Goal: Task Accomplishment & Management: Complete application form

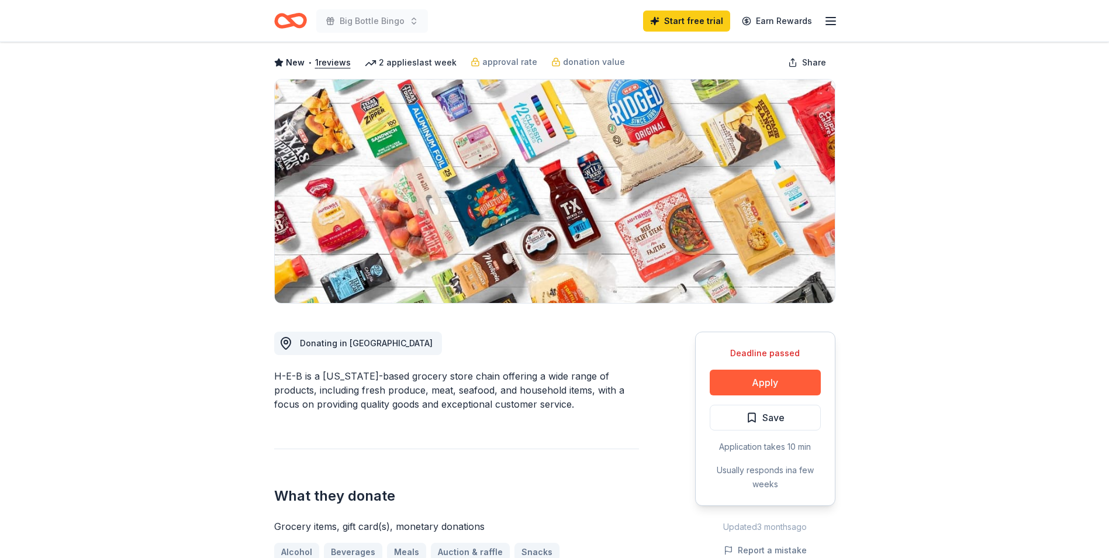
scroll to position [50, 0]
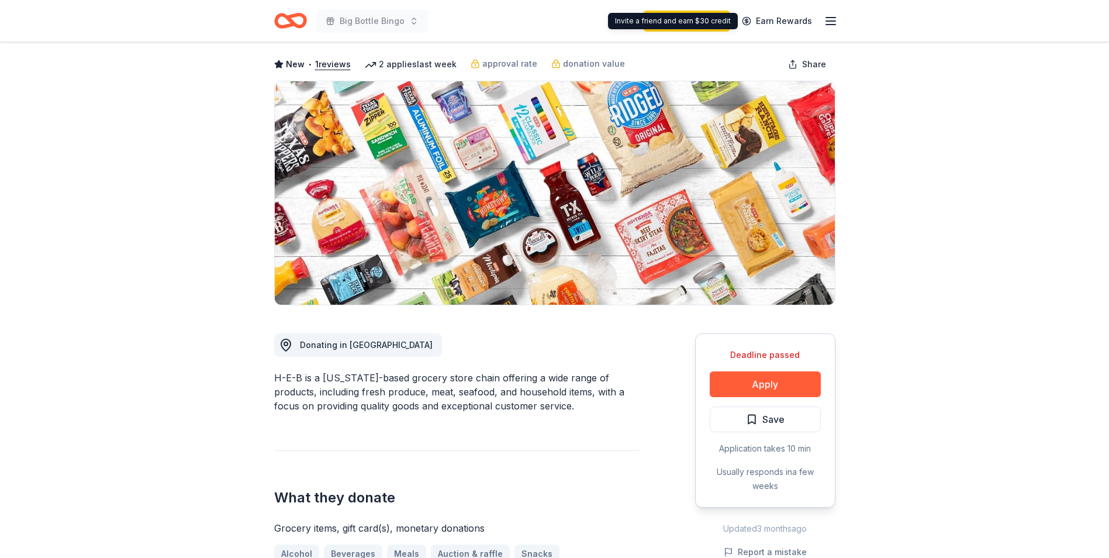
click at [546, 18] on icon "button" at bounding box center [831, 21] width 14 height 14
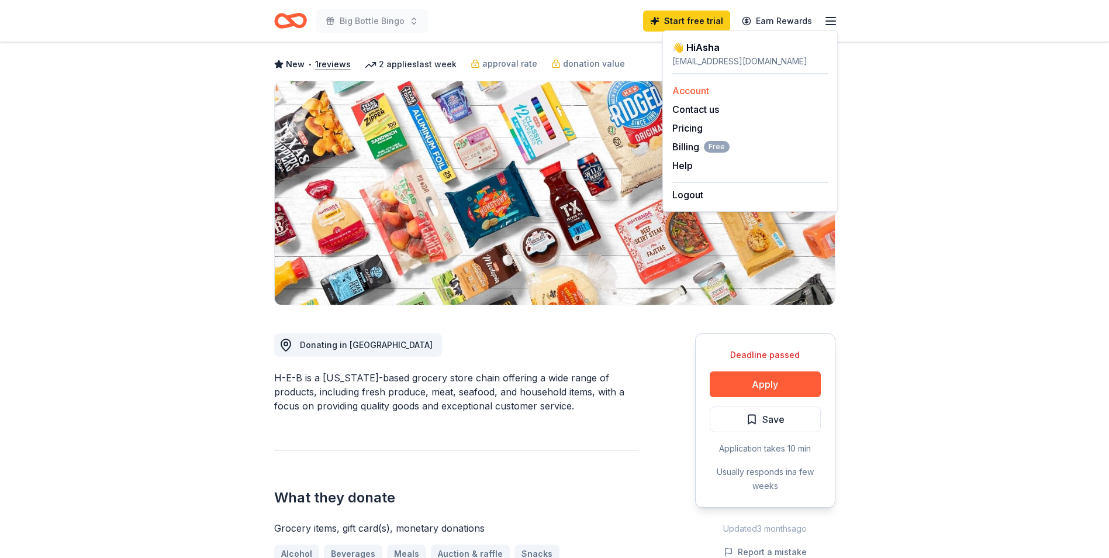
click at [546, 93] on link "Account" at bounding box center [691, 91] width 37 height 12
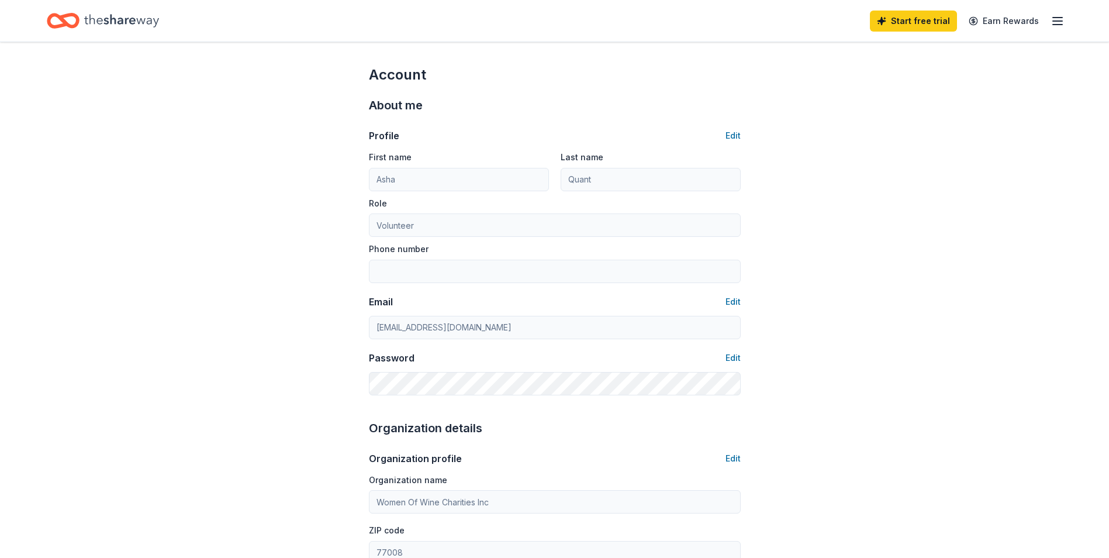
click at [1049, 25] on div "Start free trial Earn Rewards" at bounding box center [967, 20] width 195 height 27
click at [1053, 19] on icon "button" at bounding box center [1058, 21] width 14 height 14
click at [105, 23] on icon "Home" at bounding box center [121, 21] width 75 height 24
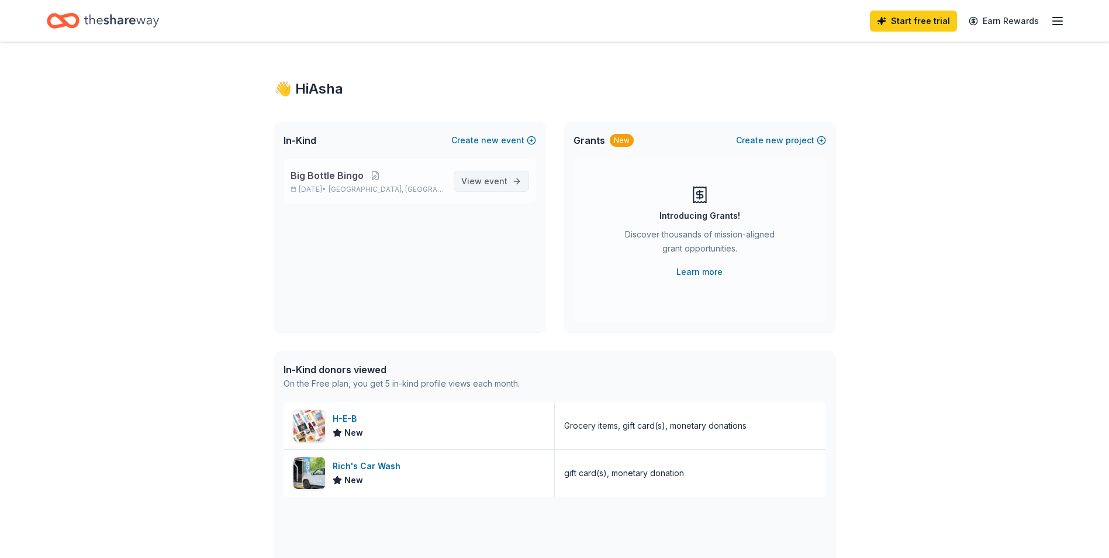
click at [482, 181] on span "View event" at bounding box center [484, 181] width 46 height 14
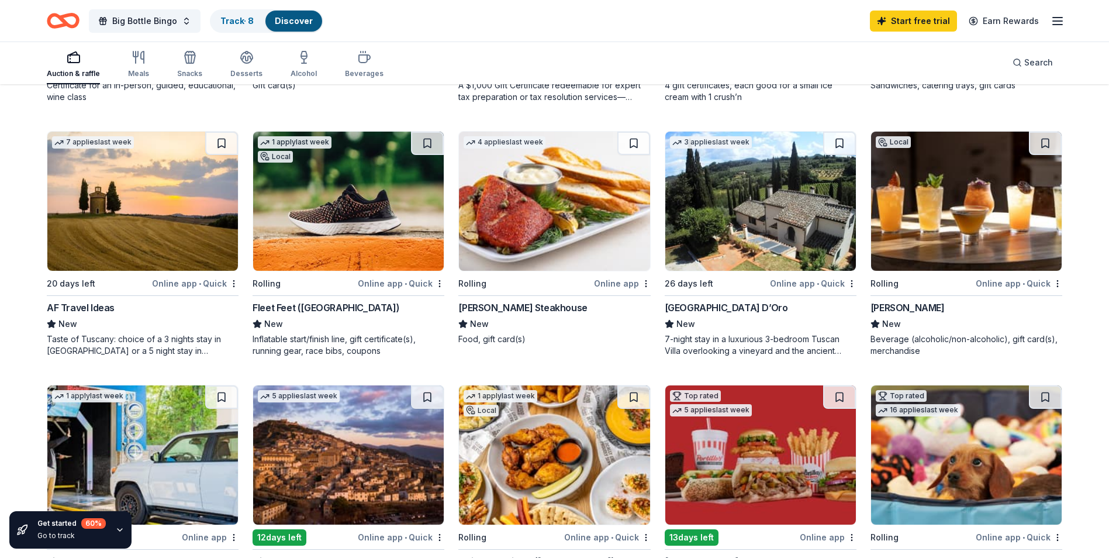
scroll to position [339, 0]
click at [535, 205] on img at bounding box center [554, 200] width 191 height 139
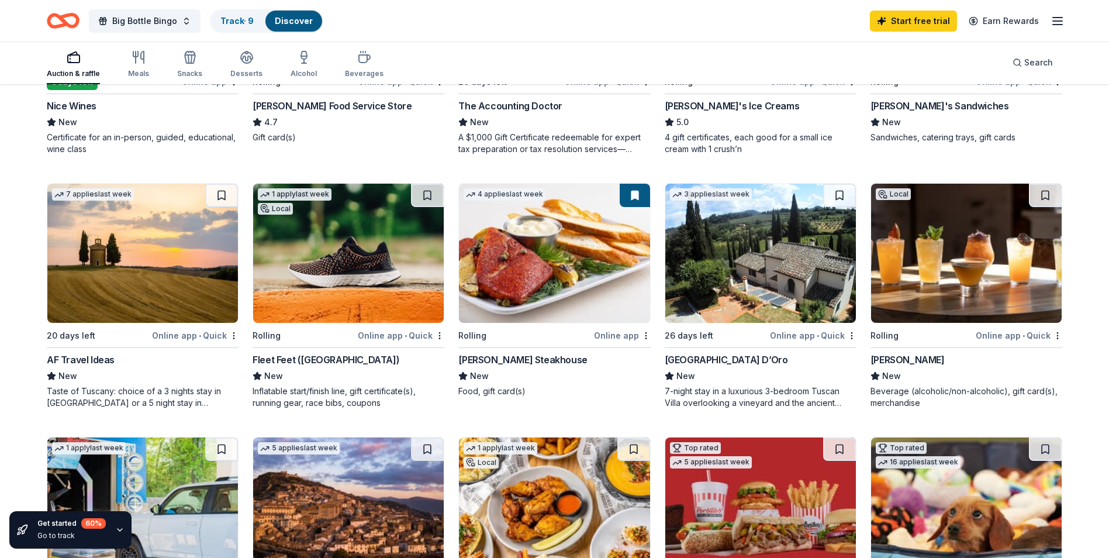
scroll to position [285, 0]
click at [195, 59] on icon "button" at bounding box center [190, 57] width 14 height 14
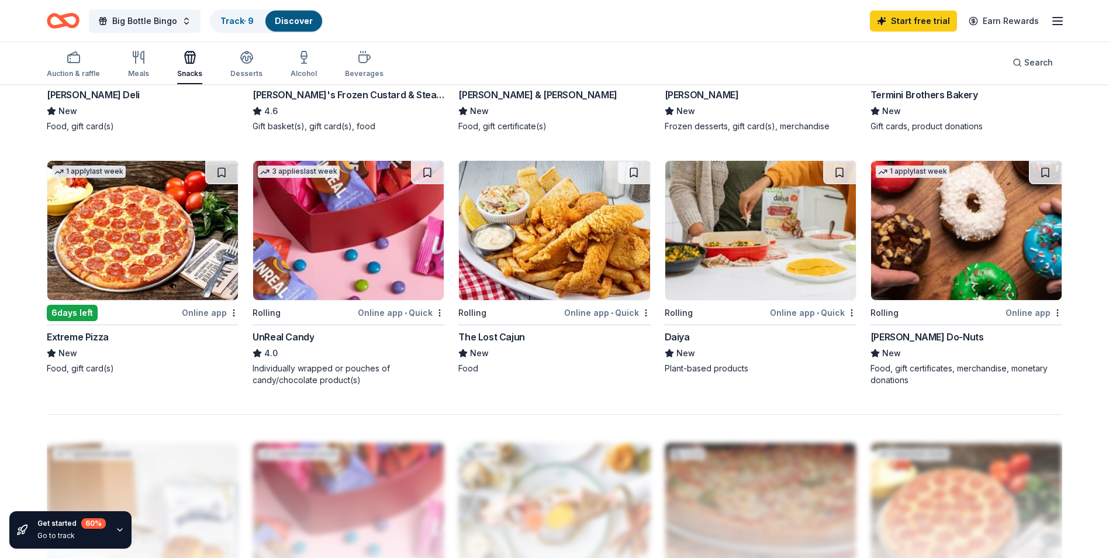
scroll to position [794, 0]
click at [368, 260] on img at bounding box center [348, 229] width 191 height 139
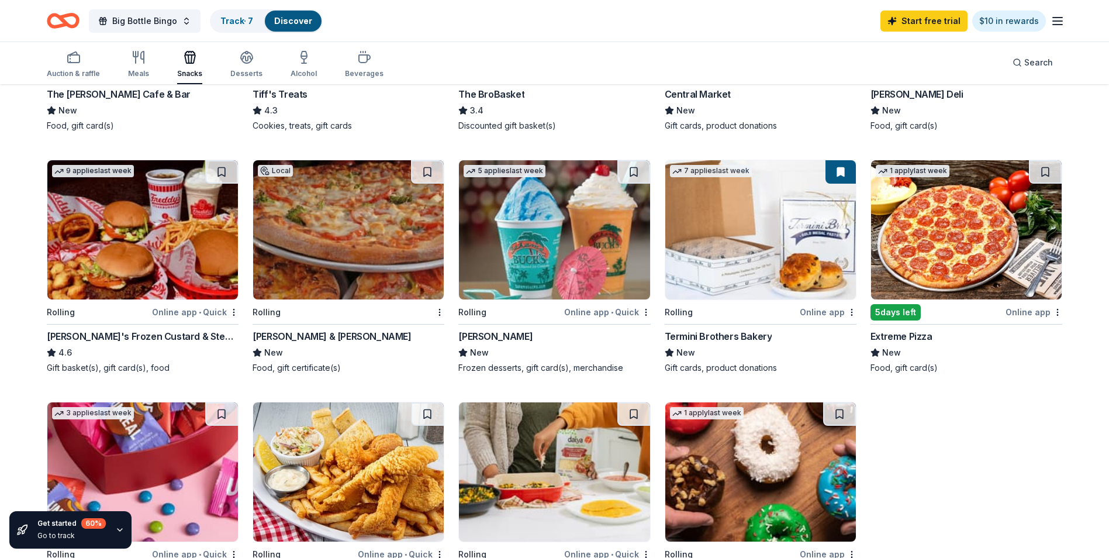
click at [171, 429] on img at bounding box center [142, 471] width 191 height 139
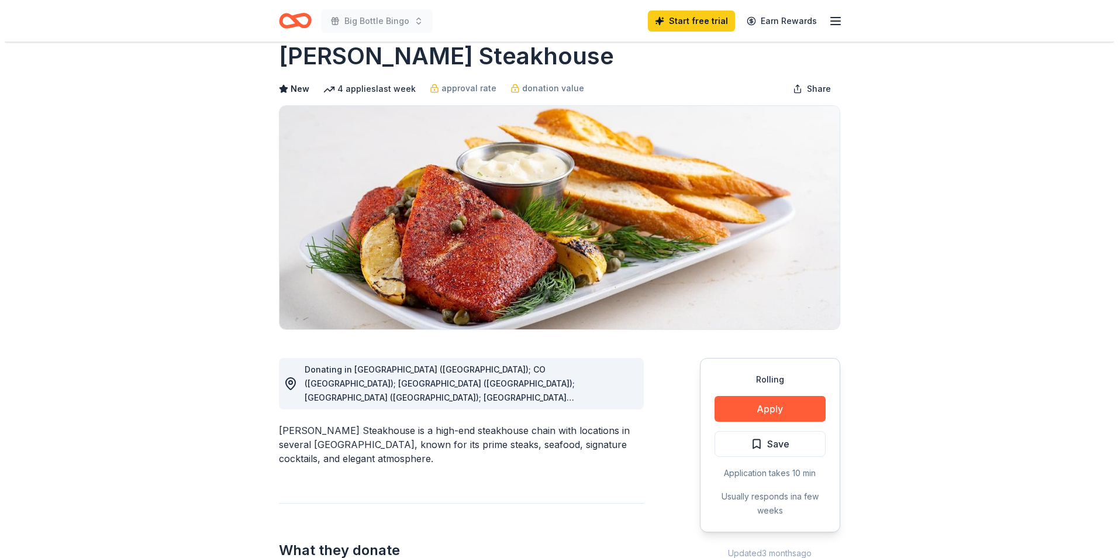
scroll to position [25, 0]
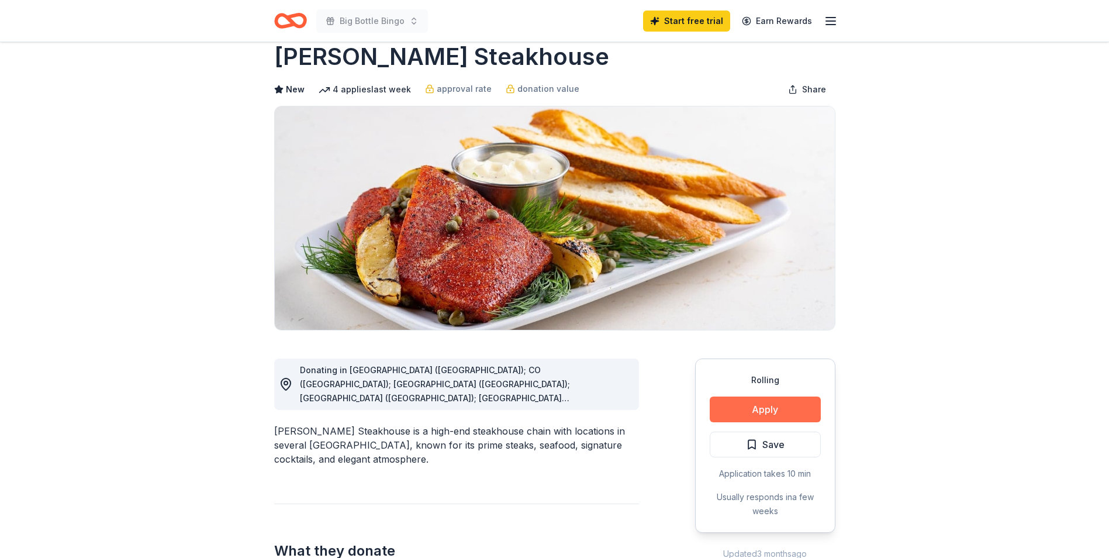
click at [743, 420] on button "Apply" at bounding box center [765, 409] width 111 height 26
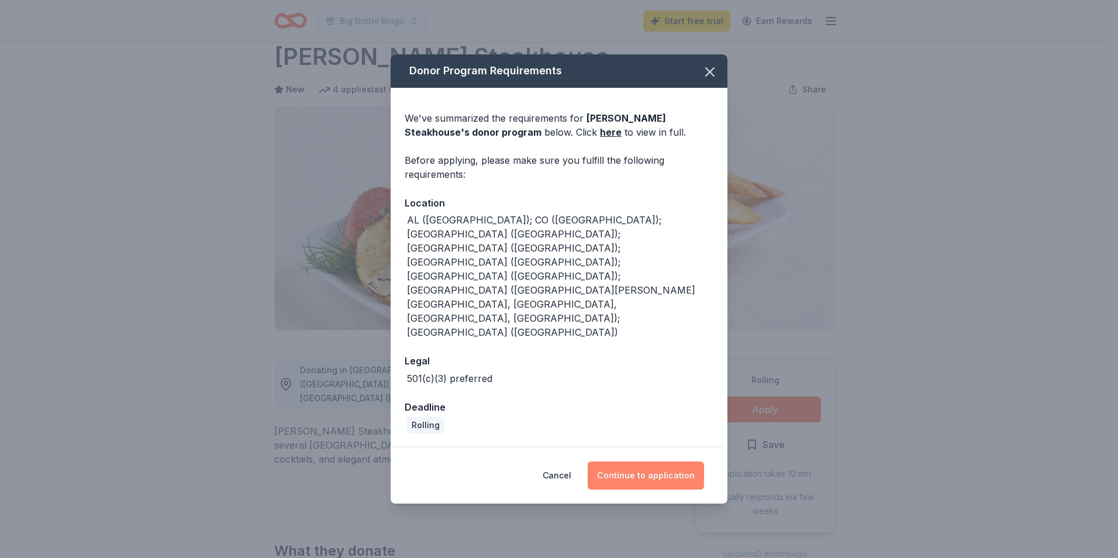
click at [637, 461] on button "Continue to application" at bounding box center [646, 475] width 116 height 28
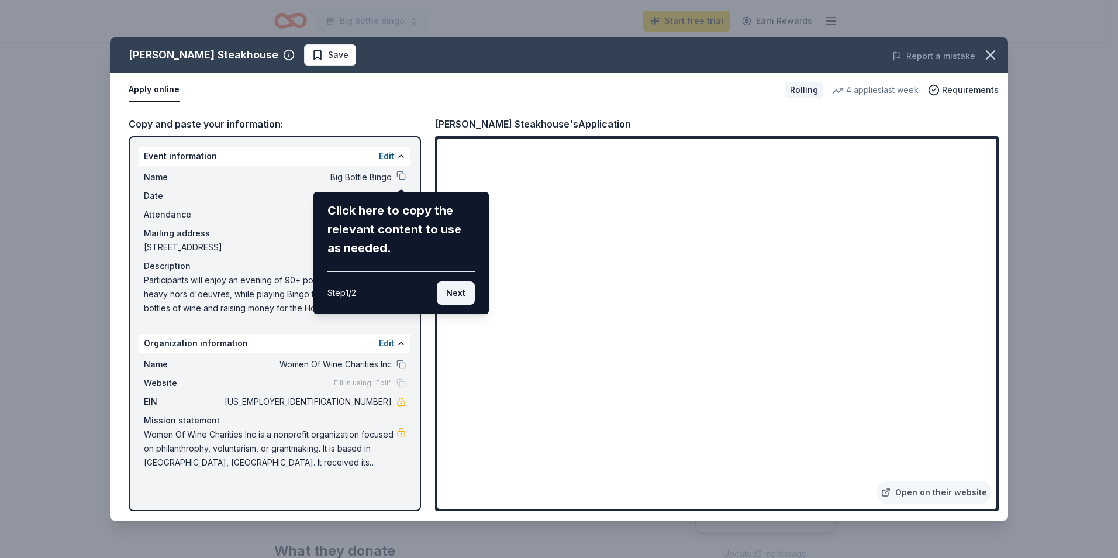
click at [452, 299] on button "Next" at bounding box center [456, 292] width 38 height 23
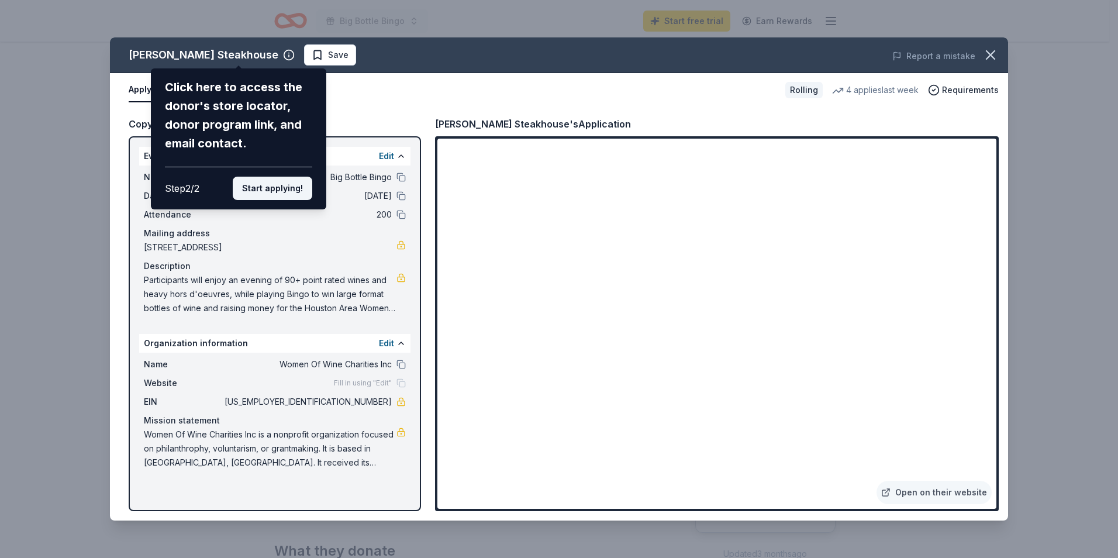
click at [282, 191] on button "Start applying!" at bounding box center [273, 188] width 80 height 23
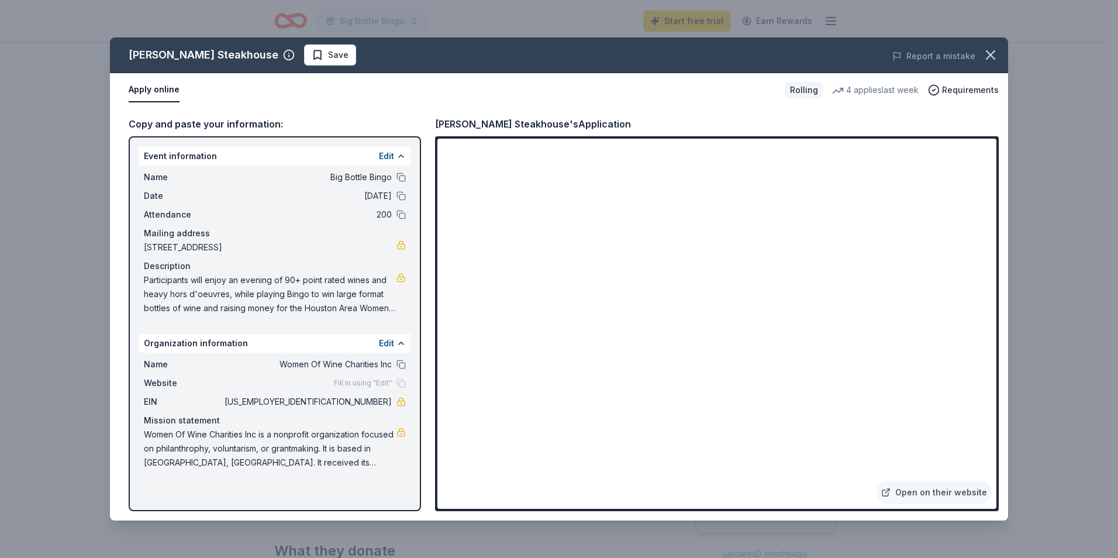
click at [377, 387] on span "Fill in using "Edit"" at bounding box center [363, 382] width 58 height 9
click at [382, 340] on button "Edit" at bounding box center [386, 343] width 15 height 14
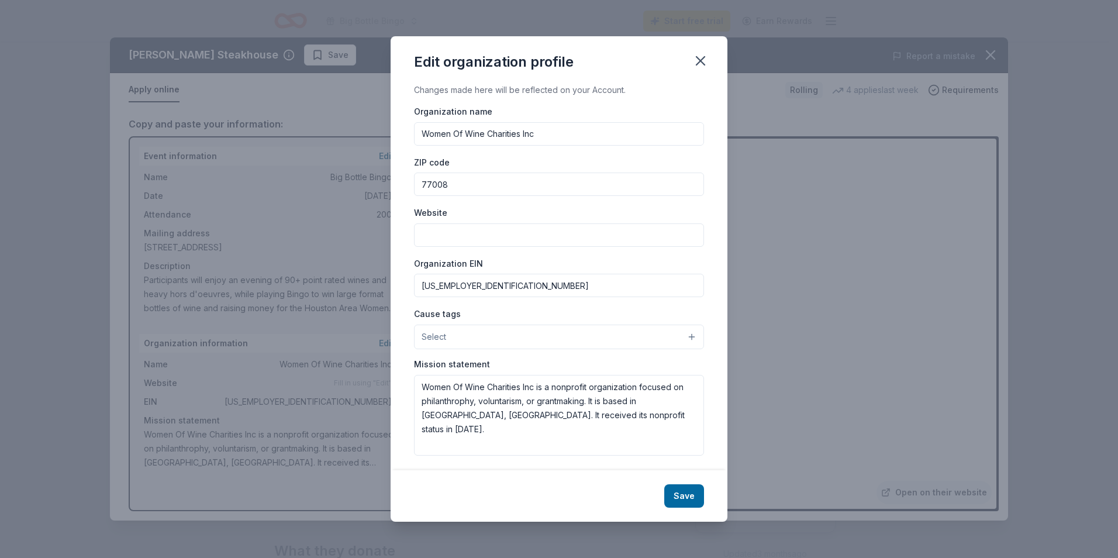
click at [474, 233] on input "Website" at bounding box center [559, 234] width 290 height 23
paste input "https://wowcharities.org/"
type input "https://wowcharities.org/"
click at [685, 493] on button "Save" at bounding box center [684, 495] width 40 height 23
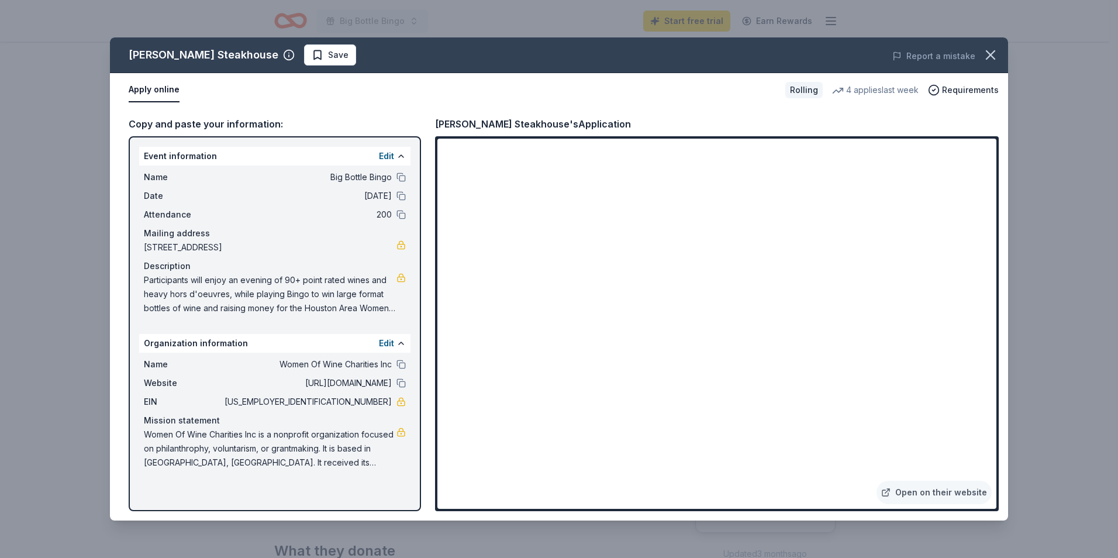
click at [374, 498] on div "Event information Edit Name Big Bottle Bingo Date 09/25/25 Attendance 200 Maili…" at bounding box center [275, 323] width 292 height 375
click at [953, 94] on span "Requirements" at bounding box center [970, 90] width 57 height 14
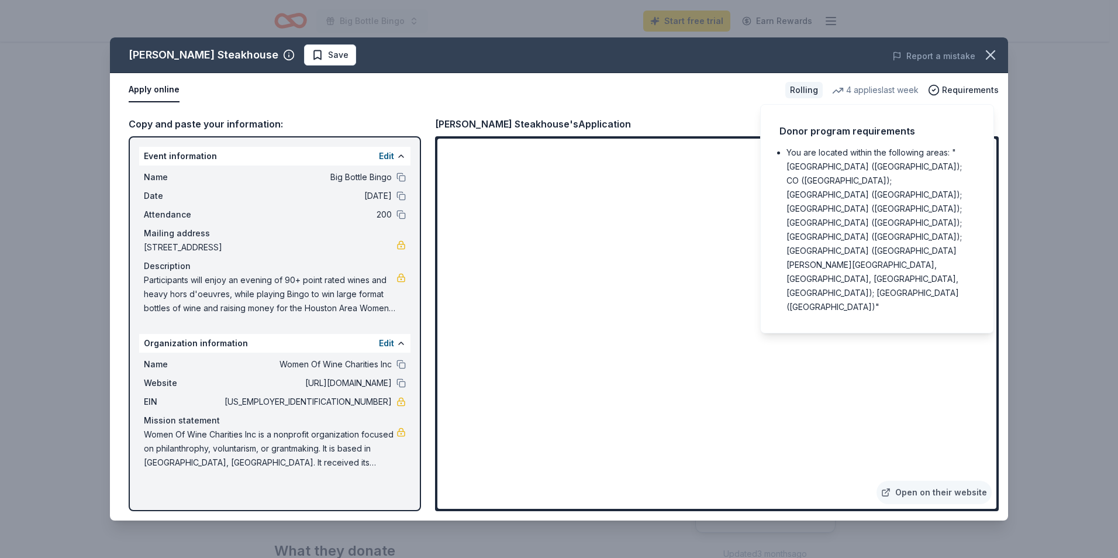
click at [698, 95] on div "Apply online" at bounding box center [452, 90] width 647 height 25
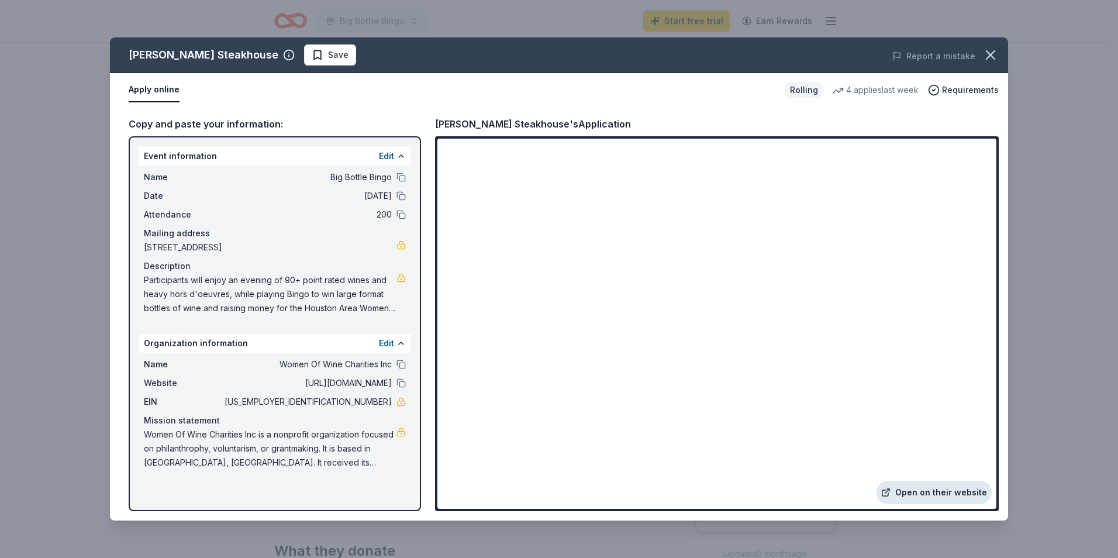
click at [927, 501] on link "Open on their website" at bounding box center [934, 492] width 115 height 23
click at [385, 157] on button "Edit" at bounding box center [386, 156] width 15 height 14
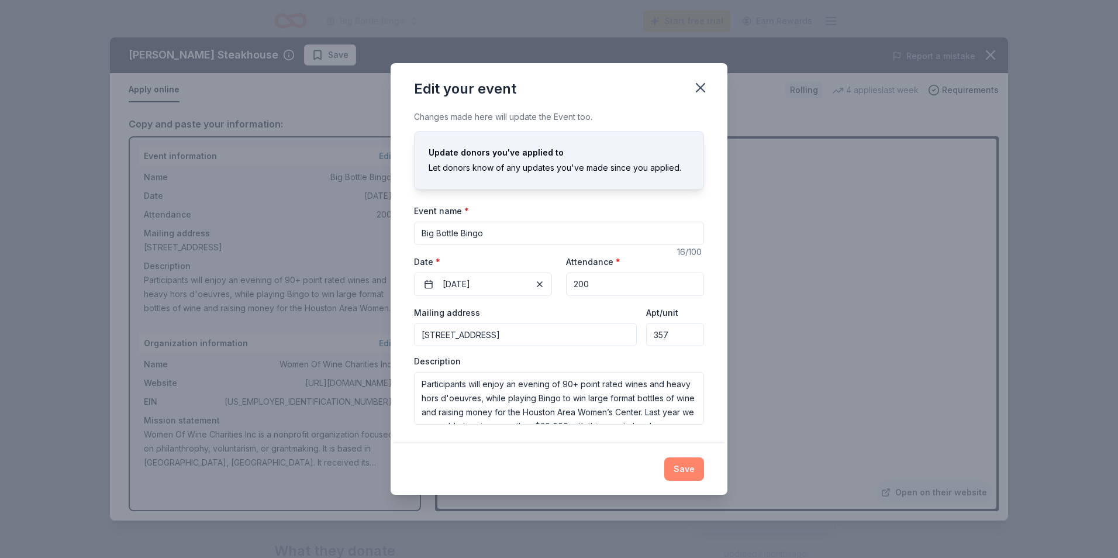
click at [685, 471] on button "Save" at bounding box center [684, 468] width 40 height 23
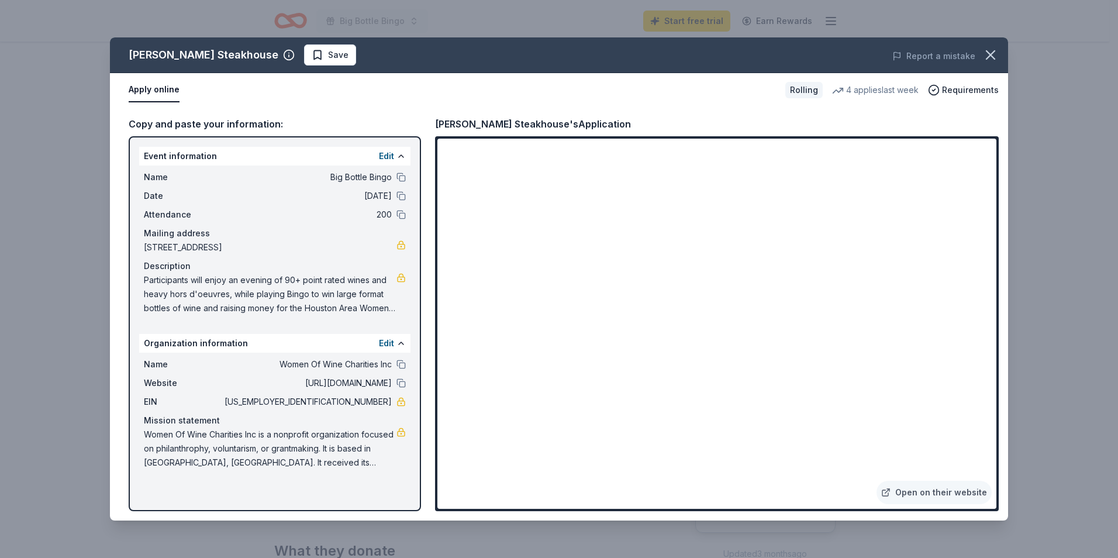
click at [142, 89] on button "Apply online" at bounding box center [154, 90] width 51 height 25
click at [312, 53] on span "Save" at bounding box center [330, 55] width 37 height 14
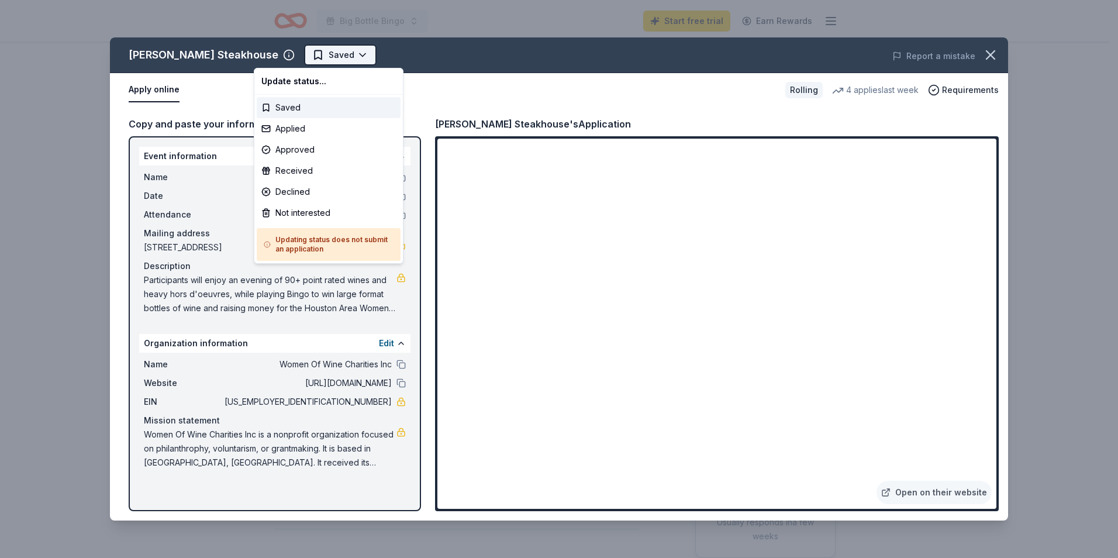
scroll to position [0, 0]
click at [311, 60] on html "Big Bottle Bingo Start free trial Earn Rewards Rolling Share Perry's Steakhouse…" at bounding box center [559, 279] width 1118 height 558
click at [305, 306] on html "Big Bottle Bingo Start free trial Earn Rewards Rolling Share Perry's Steakhouse…" at bounding box center [559, 279] width 1118 height 558
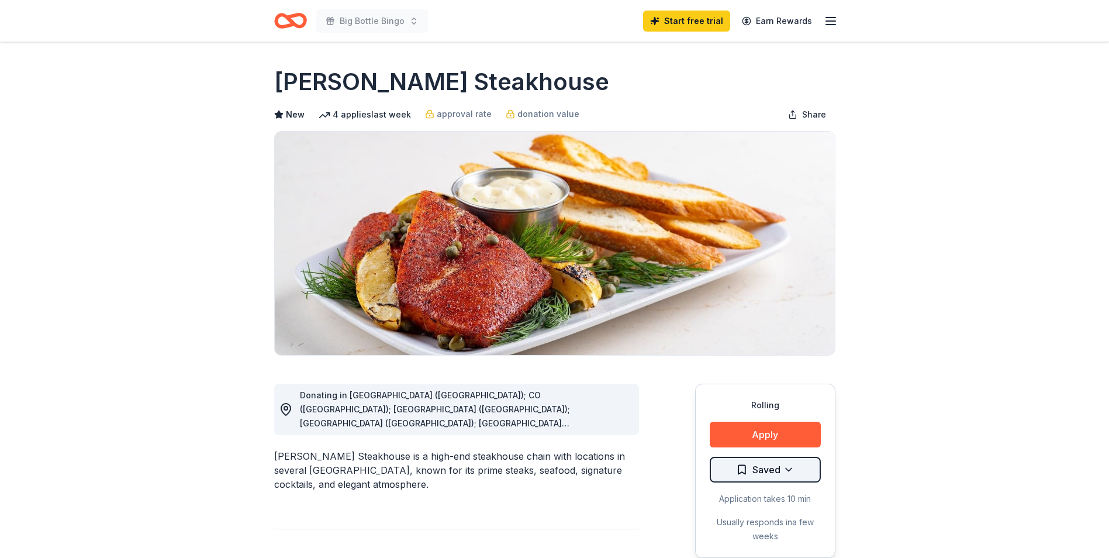
click at [767, 466] on html "Big Bottle Bingo Start free trial Earn Rewards Rolling Share Perry's Steakhouse…" at bounding box center [554, 279] width 1109 height 558
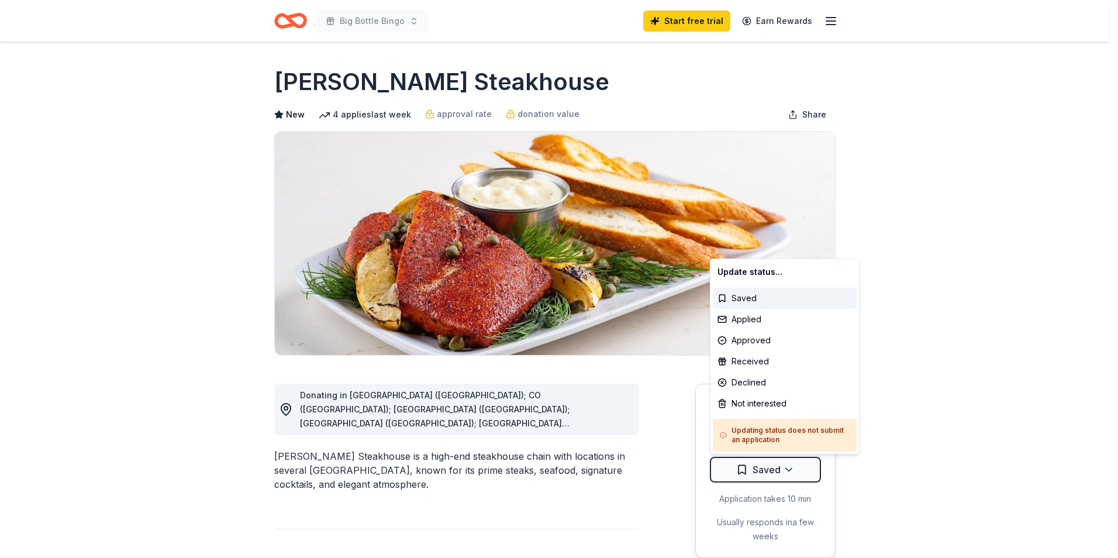
click at [762, 478] on html "Big Bottle Bingo Start free trial Earn Rewards Rolling Share Perry's Steakhouse…" at bounding box center [559, 279] width 1118 height 558
click at [762, 477] on html "Big Bottle Bingo Start free trial Earn Rewards Rolling Share Perry's Steakhouse…" at bounding box center [559, 279] width 1118 height 558
click at [730, 298] on div "Saved" at bounding box center [785, 298] width 144 height 21
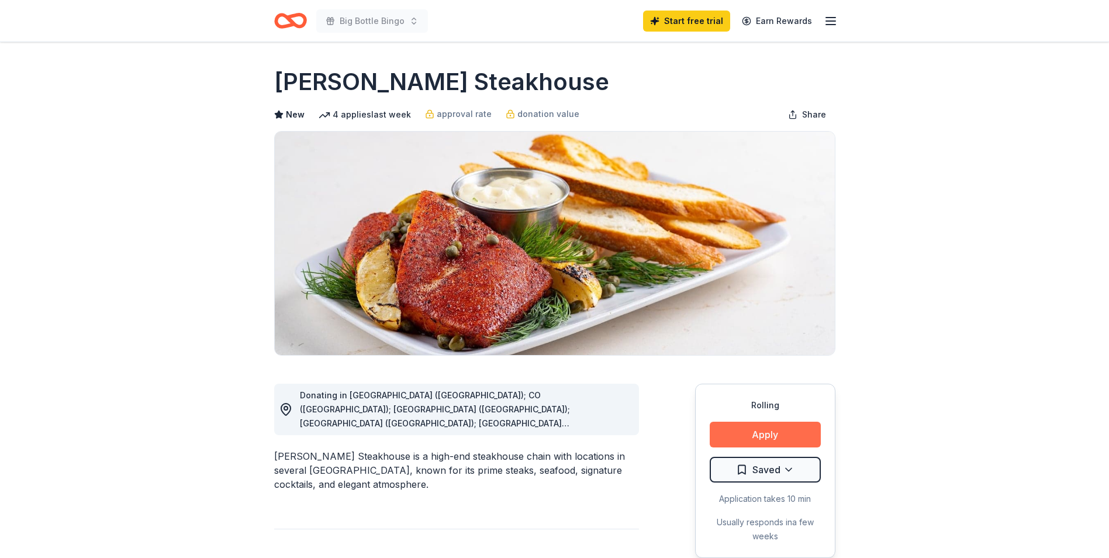
click at [772, 435] on button "Apply" at bounding box center [765, 435] width 111 height 26
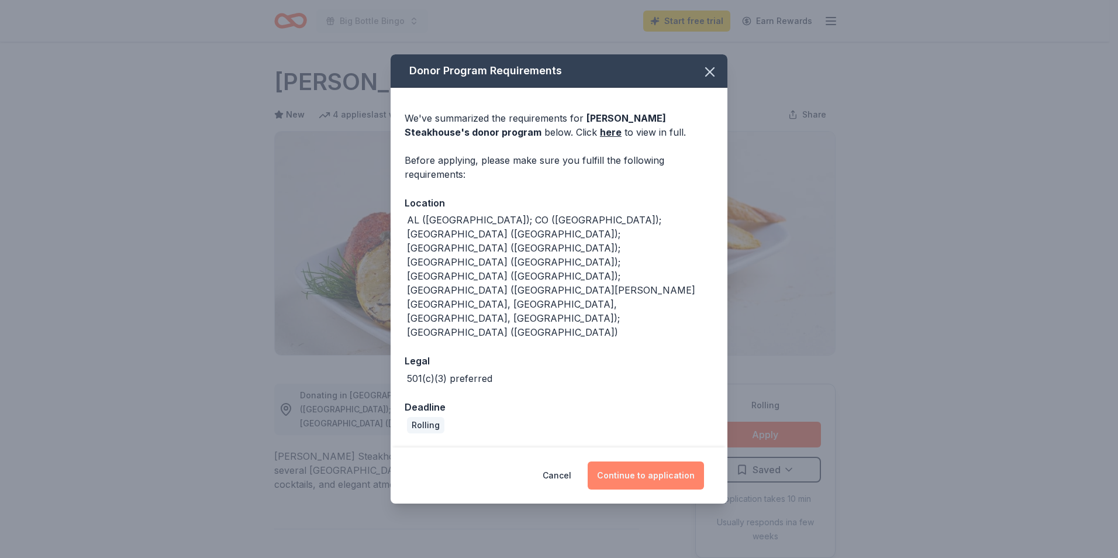
click at [625, 461] on button "Continue to application" at bounding box center [646, 475] width 116 height 28
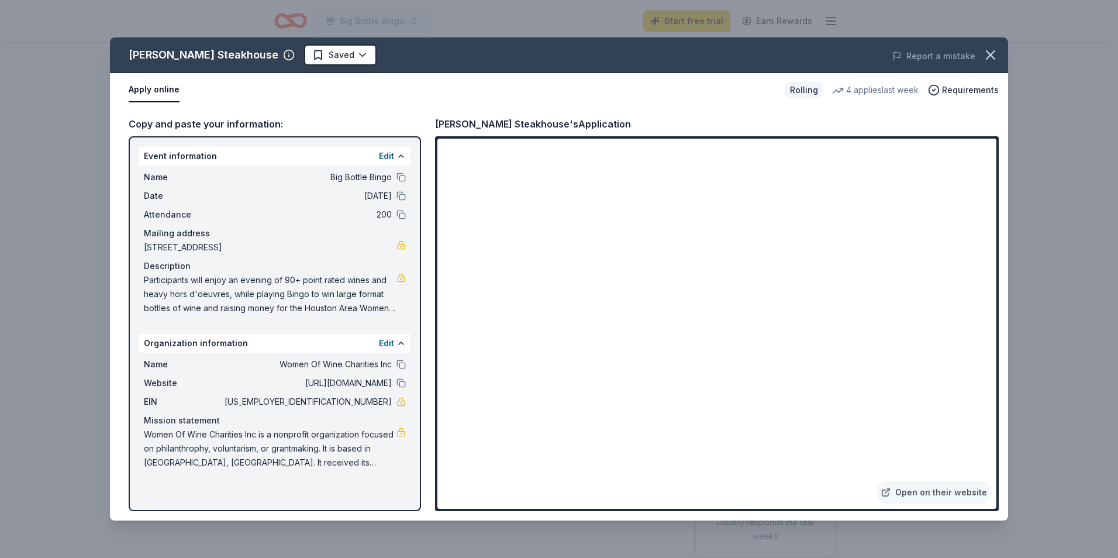
click at [236, 313] on span "Participants will enjoy an evening of 90+ point rated wines and heavy hors d'oe…" at bounding box center [270, 294] width 253 height 42
click at [308, 301] on span "Participants will enjoy an evening of 90+ point rated wines and heavy hors d'oe…" at bounding box center [270, 294] width 253 height 42
drag, startPoint x: 308, startPoint y: 301, endPoint x: 288, endPoint y: 285, distance: 25.4
click at [288, 285] on span "Participants will enjoy an evening of 90+ point rated wines and heavy hors d'oe…" at bounding box center [270, 294] width 253 height 42
click at [384, 159] on button "Edit" at bounding box center [386, 156] width 15 height 14
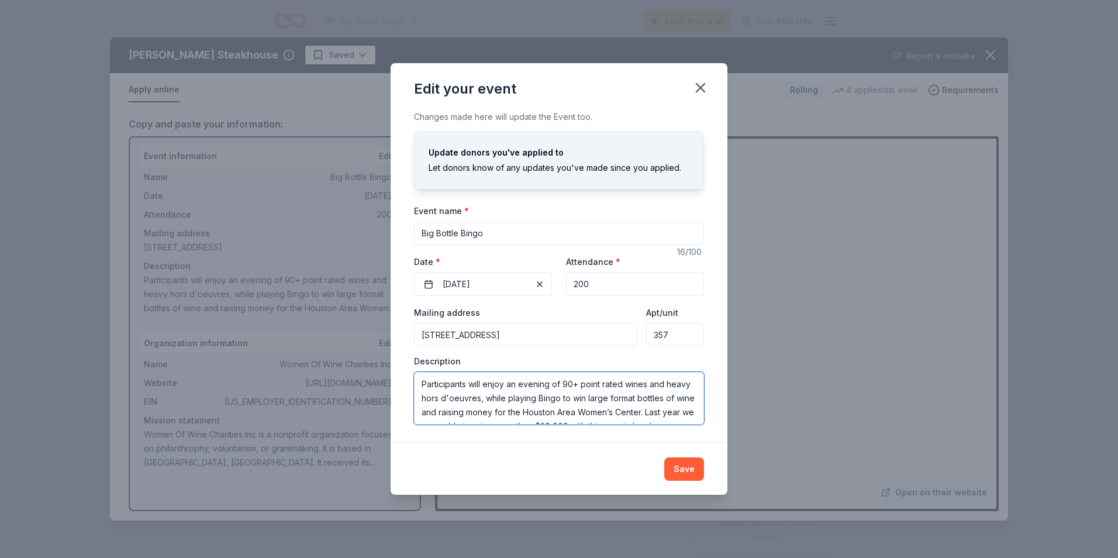
drag, startPoint x: 678, startPoint y: 413, endPoint x: 378, endPoint y: 364, distance: 304.0
click at [378, 364] on div "Edit your event Changes made here will update the Event too. Update donors you'…" at bounding box center [559, 279] width 1118 height 558
click at [686, 469] on button "Save" at bounding box center [684, 468] width 40 height 23
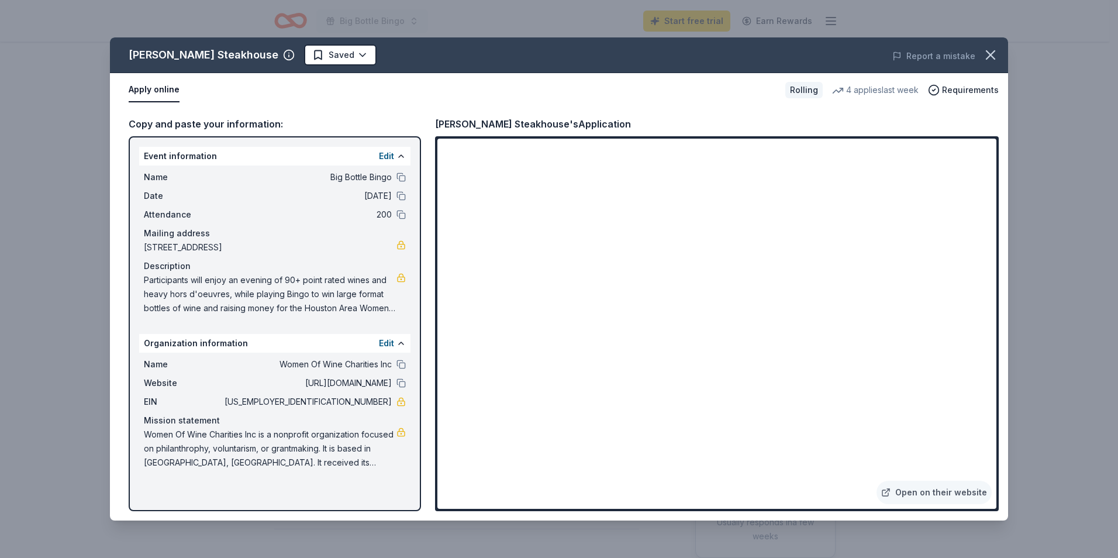
click at [803, 89] on div "Rolling" at bounding box center [803, 90] width 37 height 16
click at [918, 83] on div "4 applies last week" at bounding box center [875, 90] width 87 height 14
click at [315, 447] on span "Women Of Wine Charities Inc is a nonprofit organization focused on philanthroph…" at bounding box center [270, 448] width 253 height 42
drag, startPoint x: 454, startPoint y: 184, endPoint x: 262, endPoint y: 461, distance: 337.4
click at [262, 461] on span "Women Of Wine Charities Inc is a nonprofit organization focused on philanthroph…" at bounding box center [270, 448] width 253 height 42
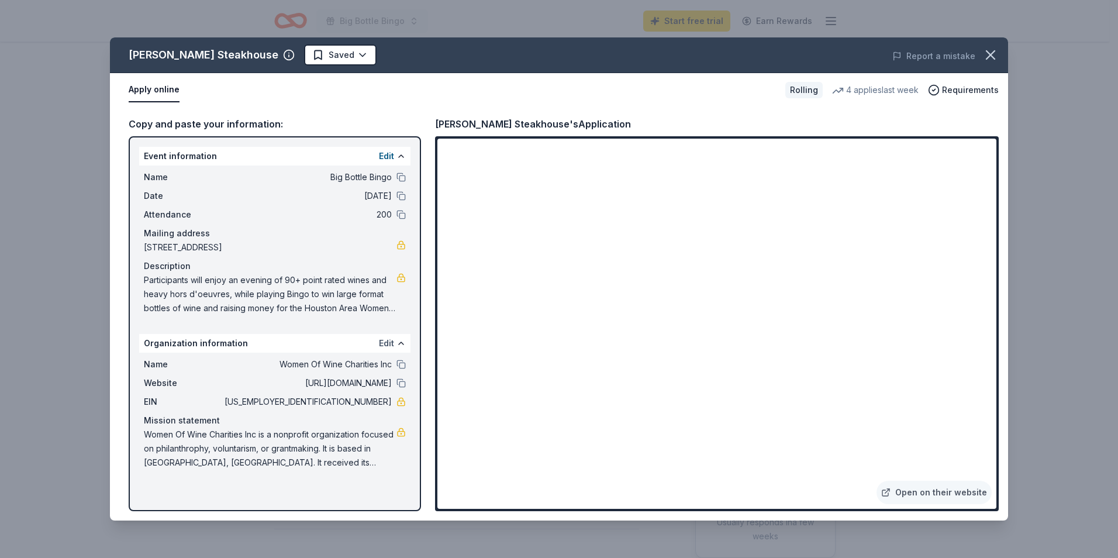
click at [389, 346] on button "Edit" at bounding box center [386, 343] width 15 height 14
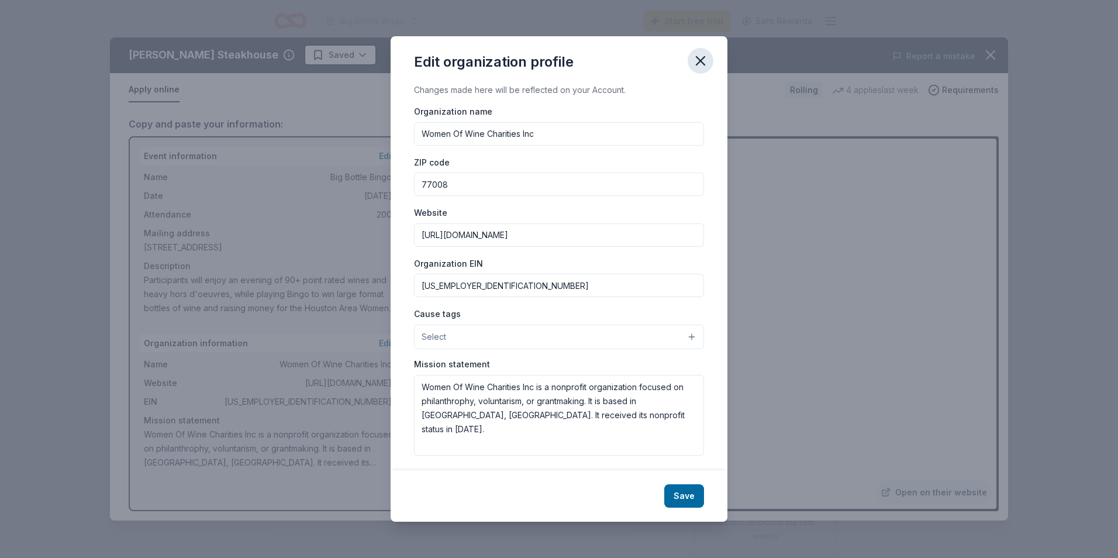
click at [705, 60] on icon "button" at bounding box center [700, 61] width 16 height 16
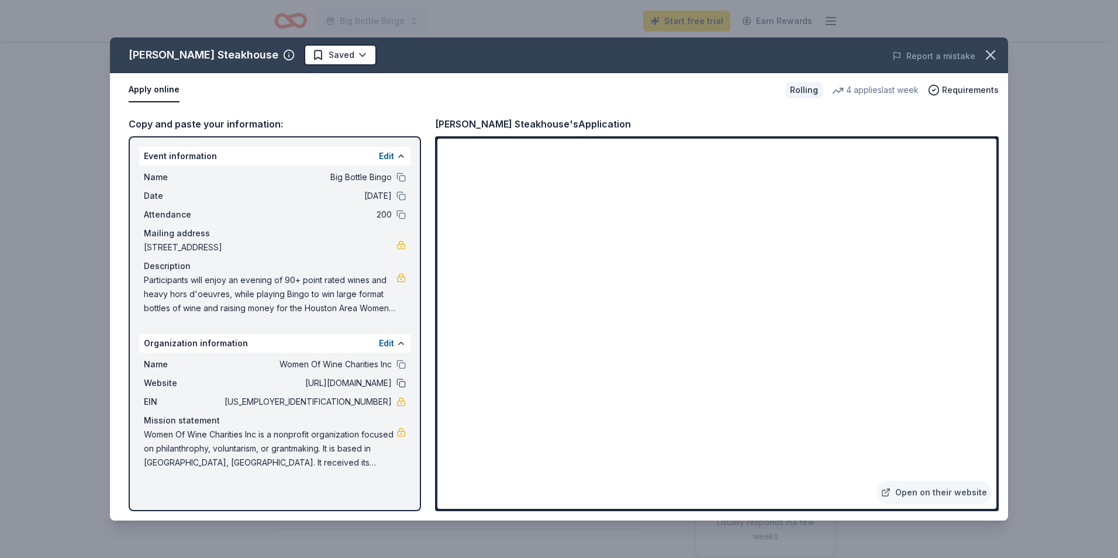
click at [402, 383] on button at bounding box center [400, 382] width 9 height 9
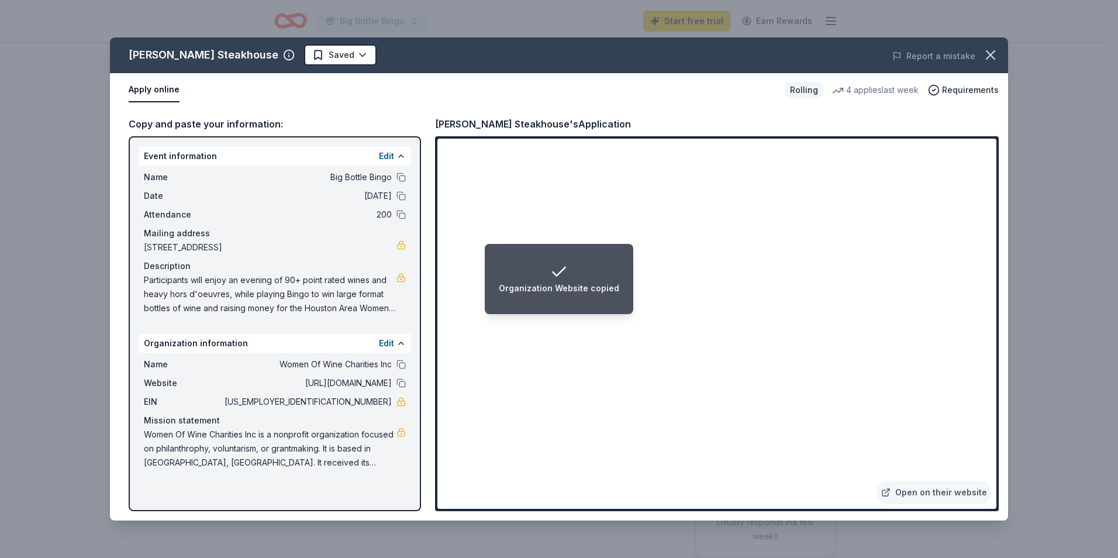
drag, startPoint x: 391, startPoint y: 401, endPoint x: 344, endPoint y: 407, distance: 47.2
click at [344, 407] on span "26-1117408" at bounding box center [307, 402] width 170 height 14
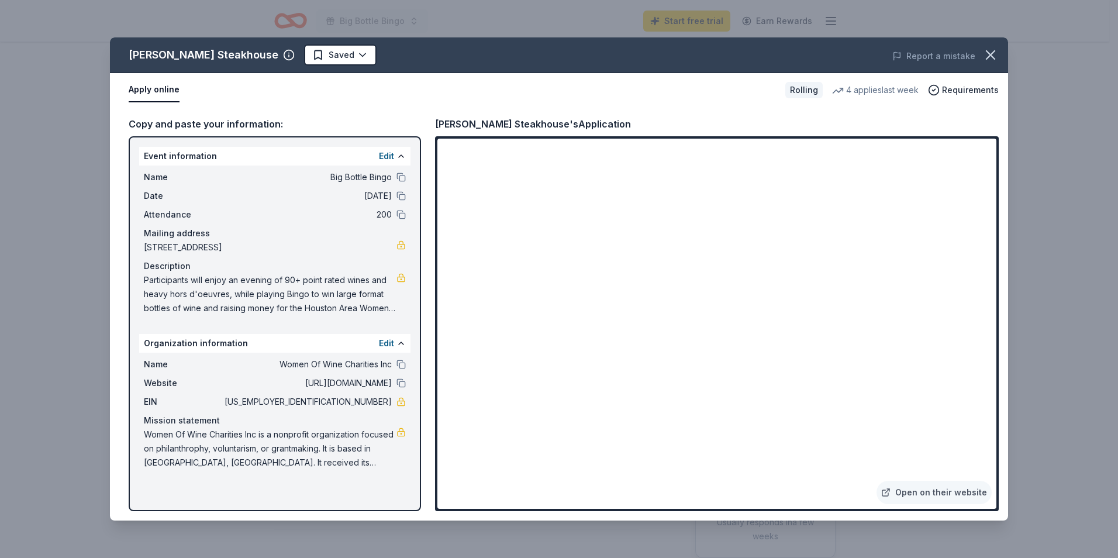
click at [396, 405] on div at bounding box center [400, 401] width 9 height 9
click at [402, 197] on button at bounding box center [400, 195] width 9 height 9
click at [989, 63] on button "button" at bounding box center [991, 55] width 26 height 26
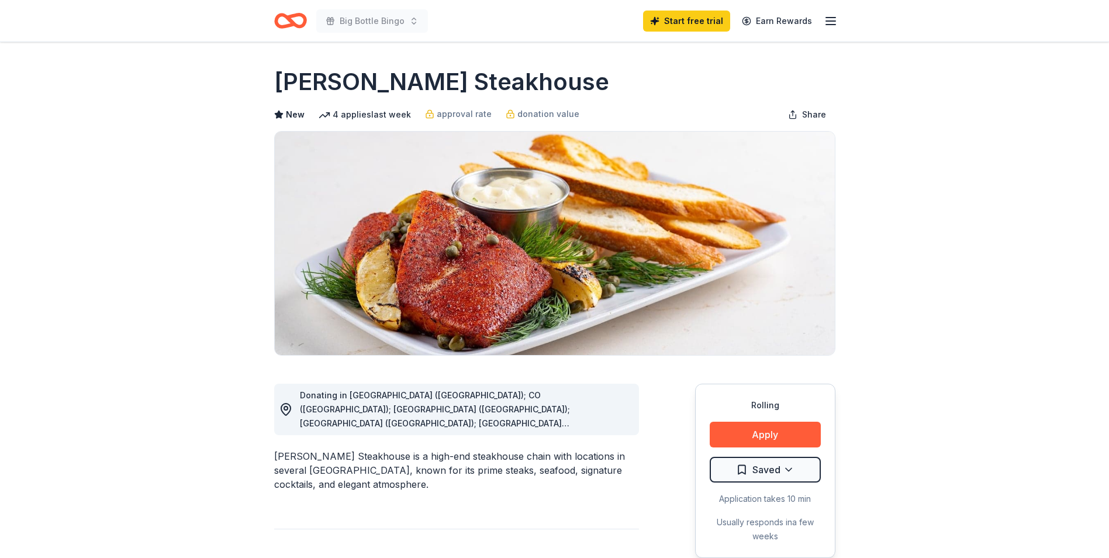
click at [288, 22] on icon "Home" at bounding box center [290, 20] width 33 height 27
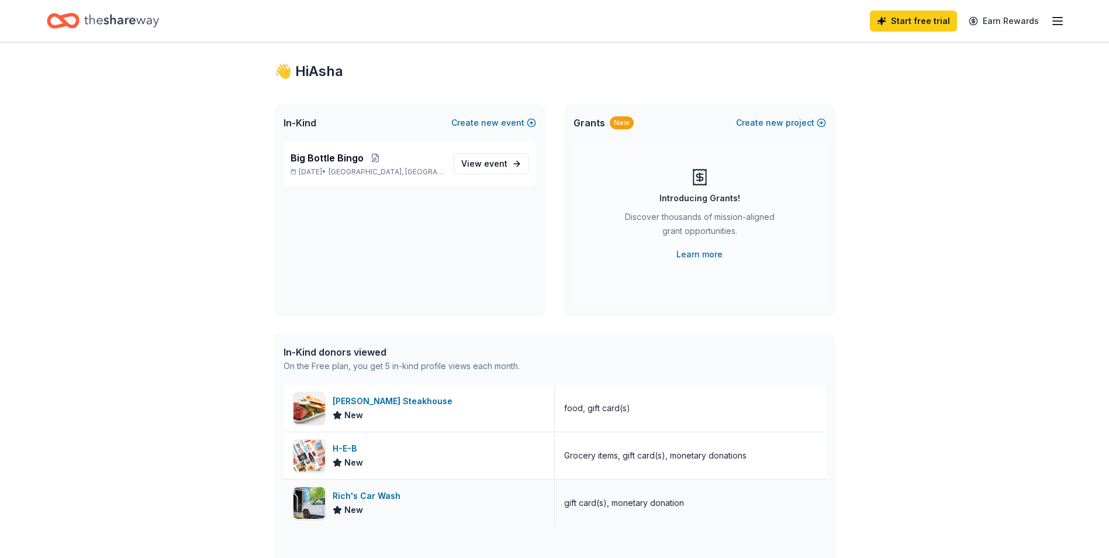
scroll to position [17, 0]
click at [491, 165] on span "event" at bounding box center [495, 164] width 23 height 10
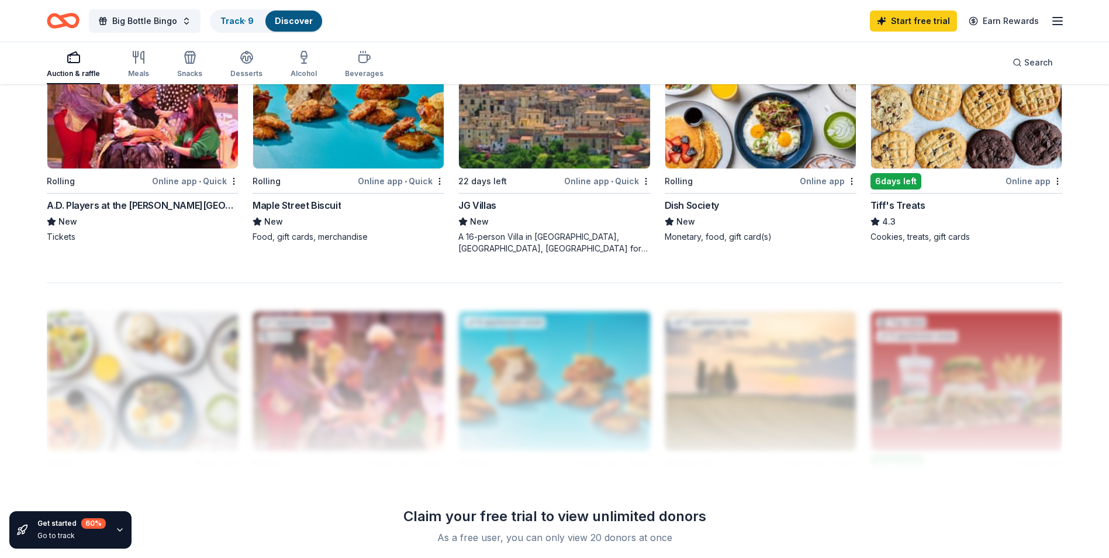
scroll to position [936, 0]
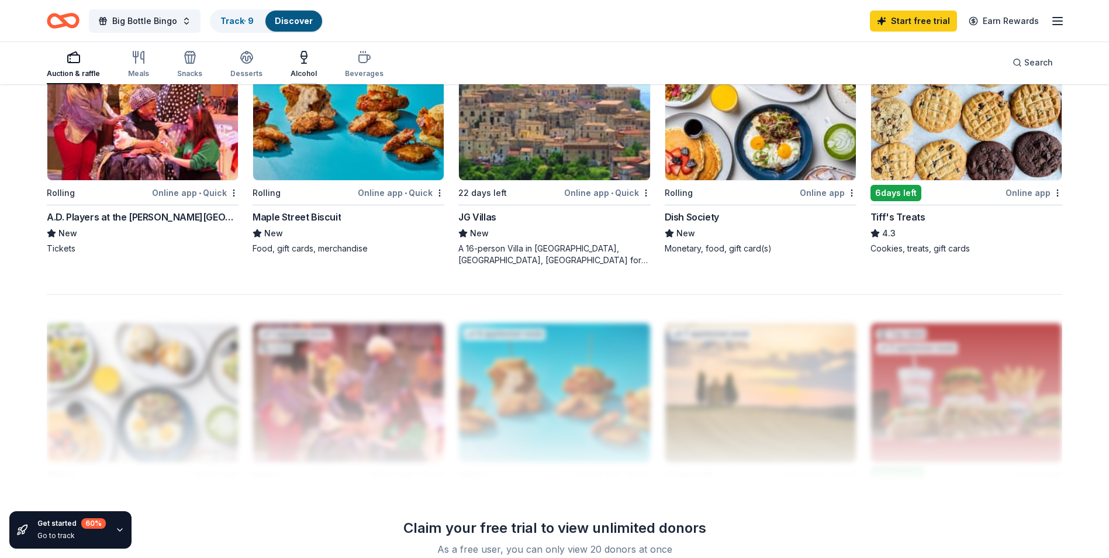
click at [307, 63] on div "button" at bounding box center [304, 57] width 26 height 14
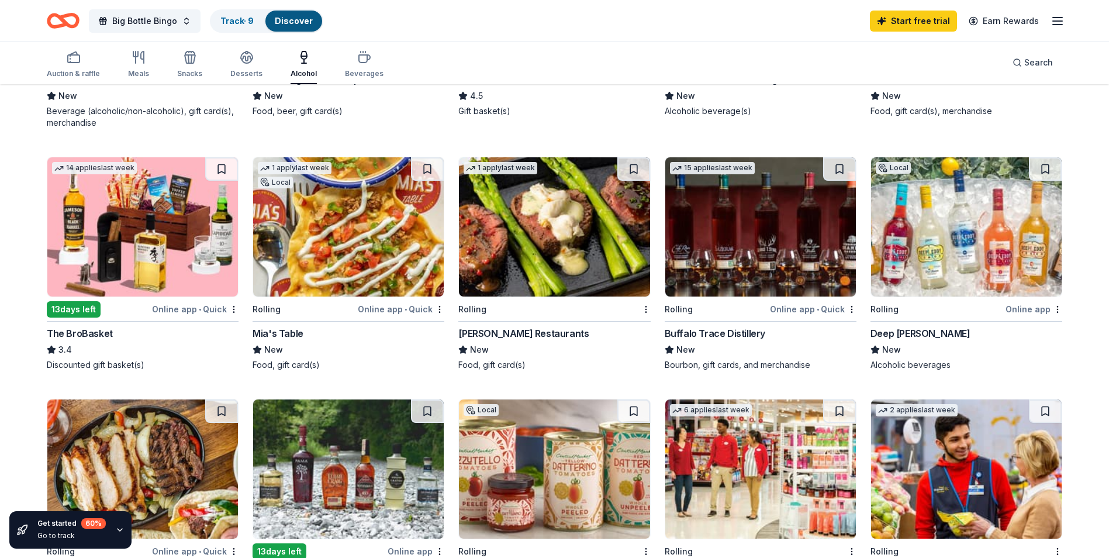
scroll to position [312, 0]
click at [734, 260] on img at bounding box center [760, 227] width 191 height 139
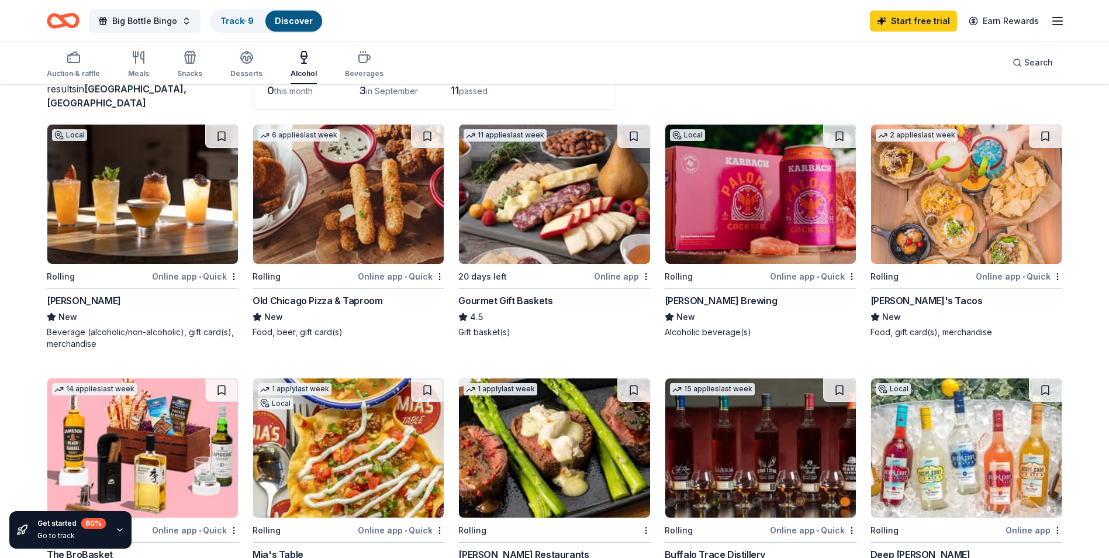
scroll to position [85, 0]
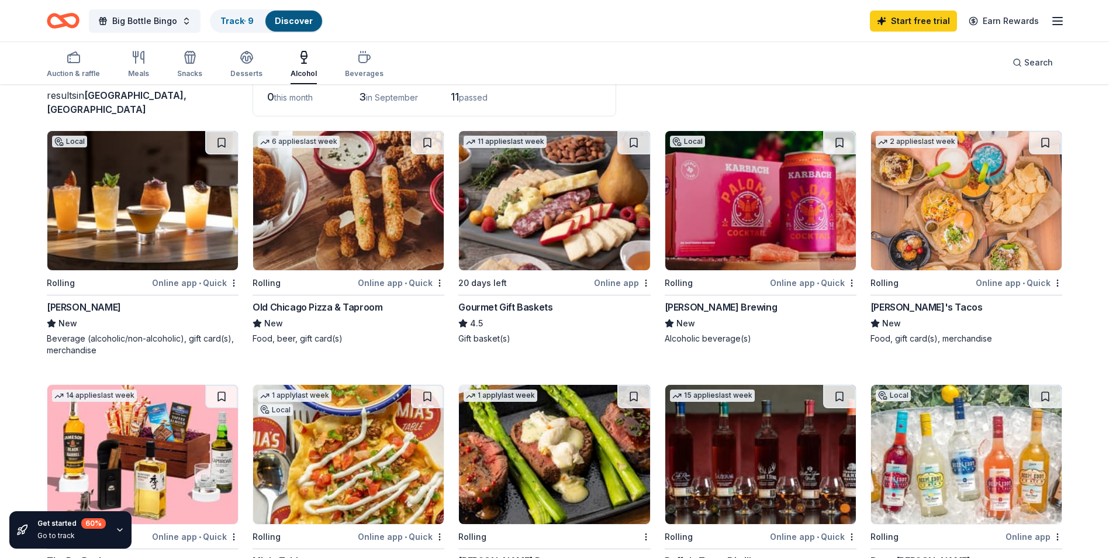
click at [705, 245] on img at bounding box center [760, 200] width 191 height 139
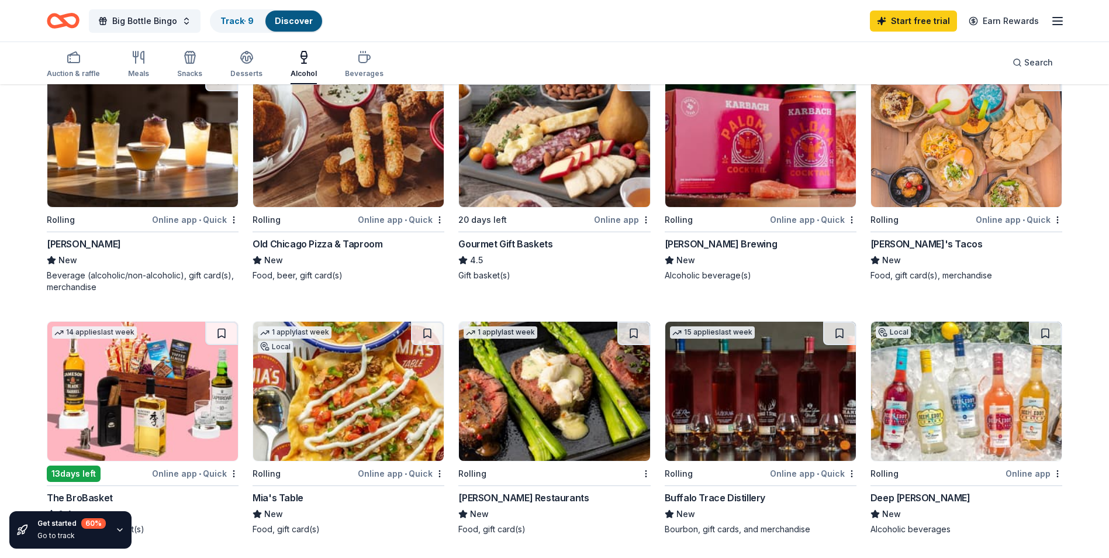
scroll to position [147, 0]
click at [178, 64] on div "button" at bounding box center [189, 57] width 25 height 14
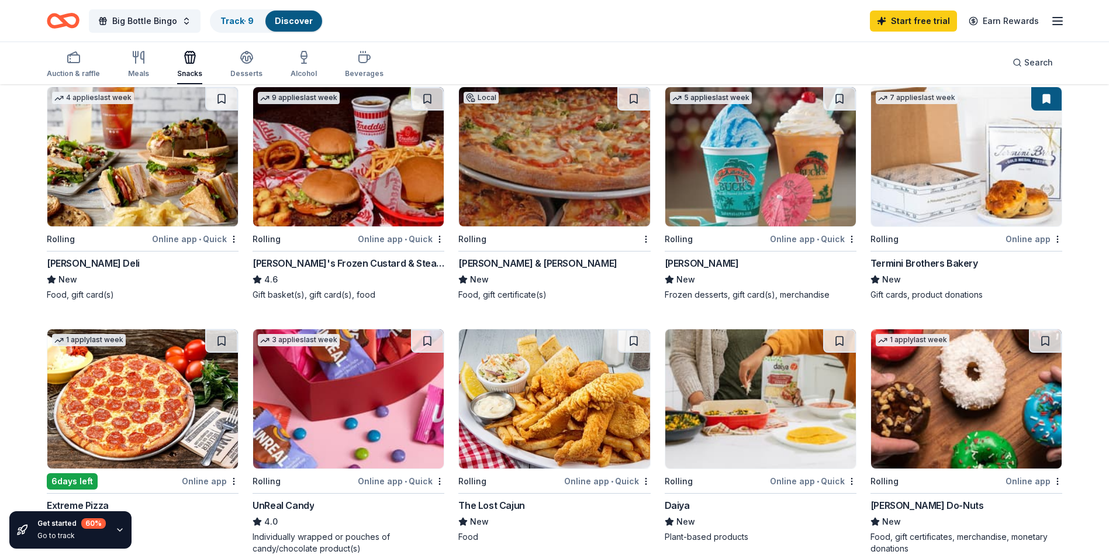
scroll to position [625, 0]
click at [334, 399] on img at bounding box center [348, 398] width 191 height 139
drag, startPoint x: 143, startPoint y: 27, endPoint x: 215, endPoint y: 27, distance: 71.9
click at [215, 27] on div "Big Bottle Bingo Track · 9 Discover" at bounding box center [185, 20] width 277 height 27
click at [234, 16] on link "Track · 9" at bounding box center [236, 21] width 33 height 10
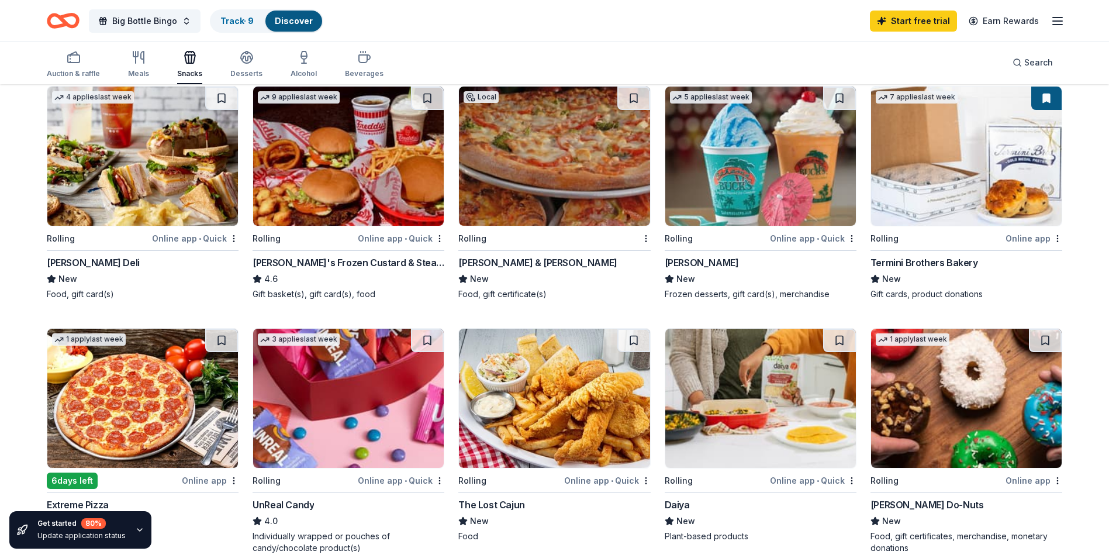
click at [282, 27] on div "Discover" at bounding box center [293, 21] width 57 height 21
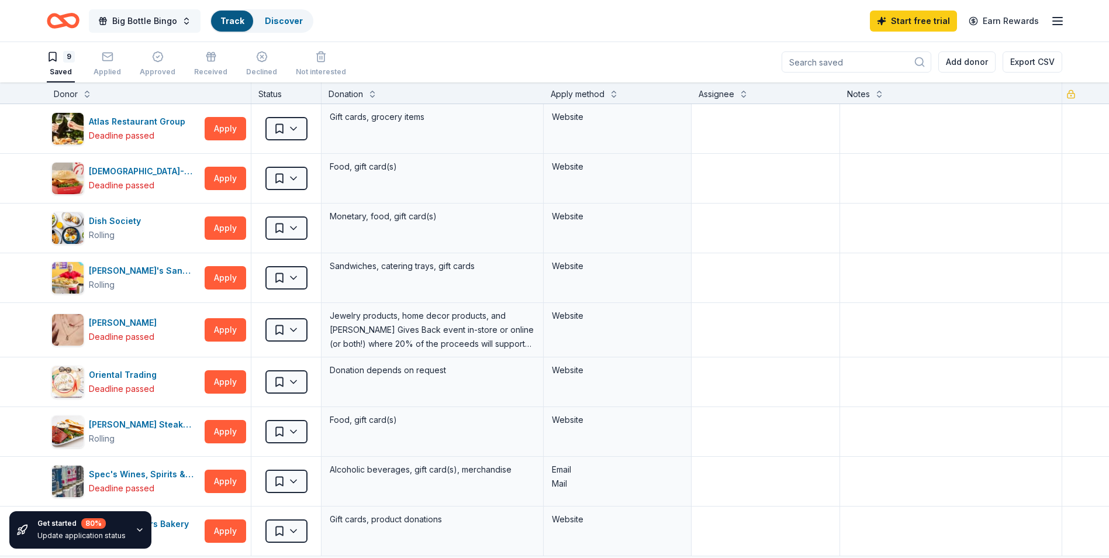
click at [163, 20] on span "Big Bottle Bingo" at bounding box center [144, 21] width 65 height 14
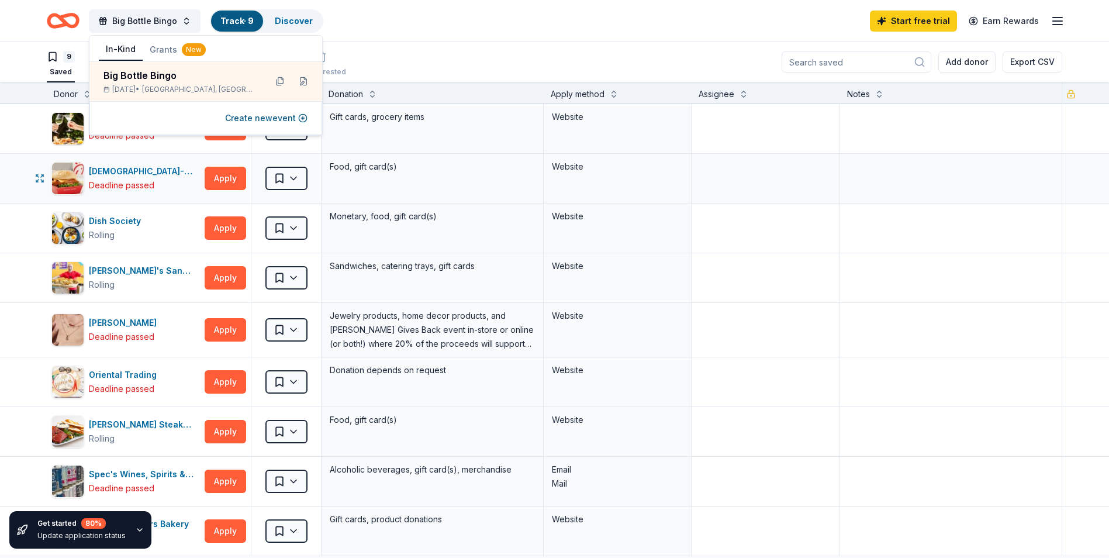
click at [661, 187] on div "Website" at bounding box center [618, 178] width 148 height 49
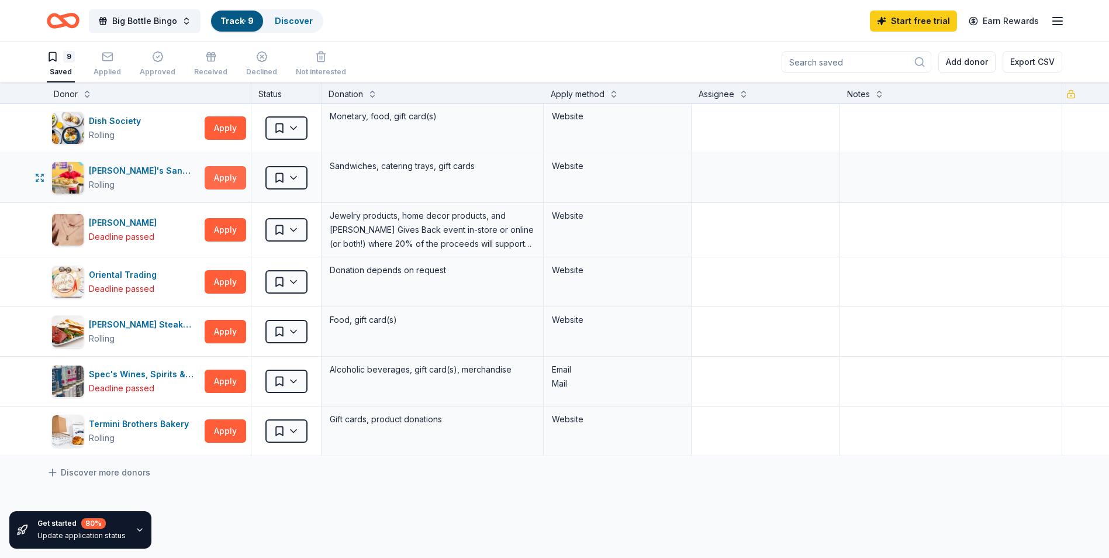
scroll to position [101, 0]
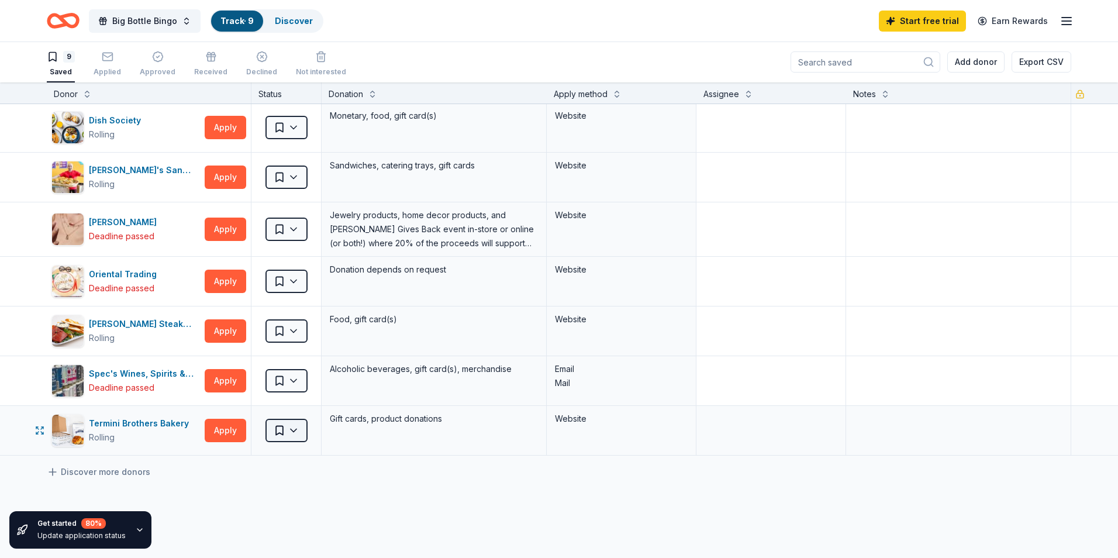
click at [292, 431] on html "10% Big Bottle Bingo Track · 9 Discover Start free trial Earn Rewards 9 Saved A…" at bounding box center [559, 278] width 1118 height 558
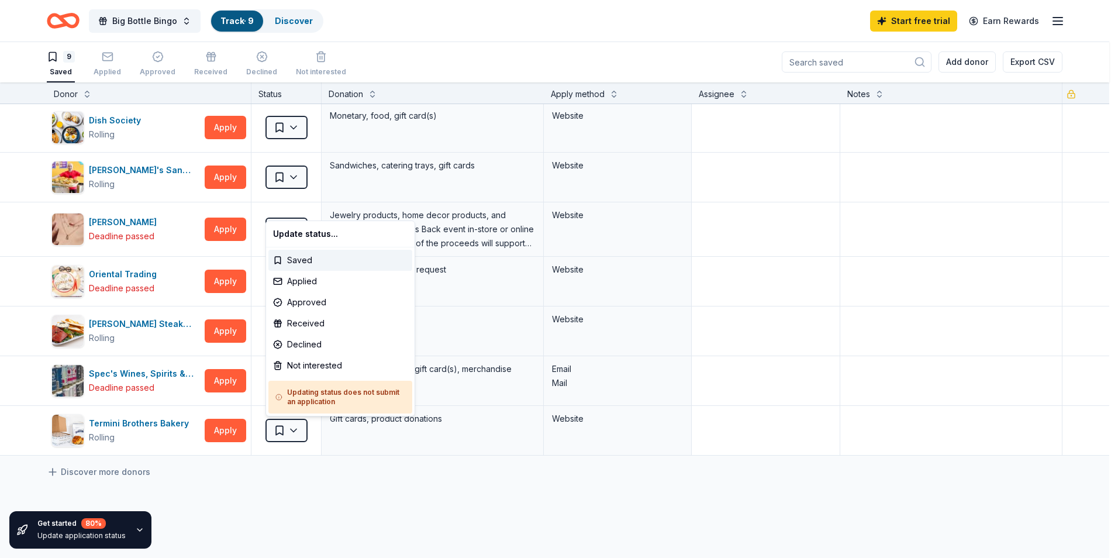
click at [150, 289] on html "10% Big Bottle Bingo Track · 9 Discover Start free trial Earn Rewards 9 Saved A…" at bounding box center [559, 278] width 1118 height 558
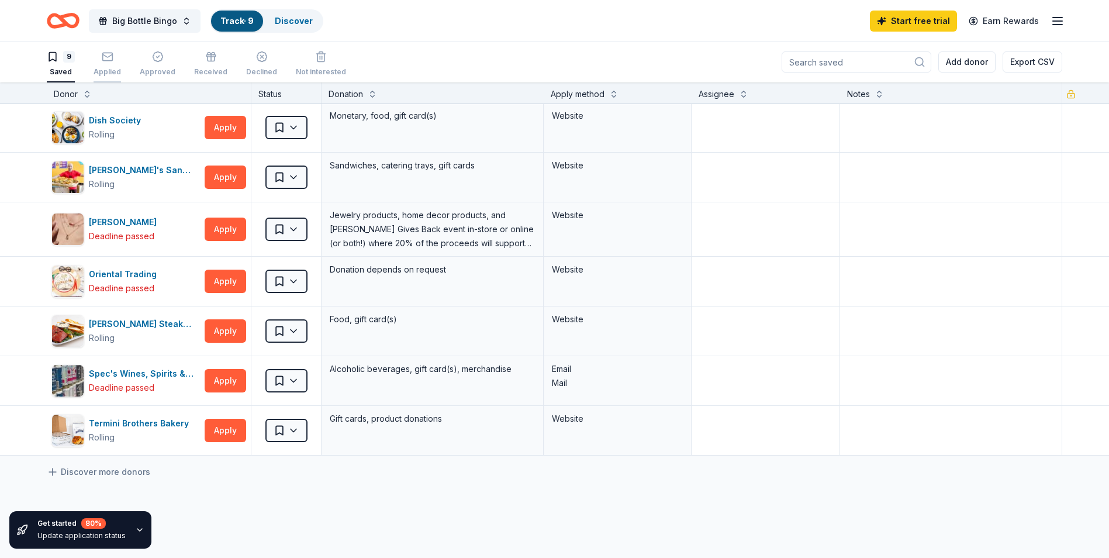
click at [111, 65] on div "Applied" at bounding box center [107, 64] width 27 height 26
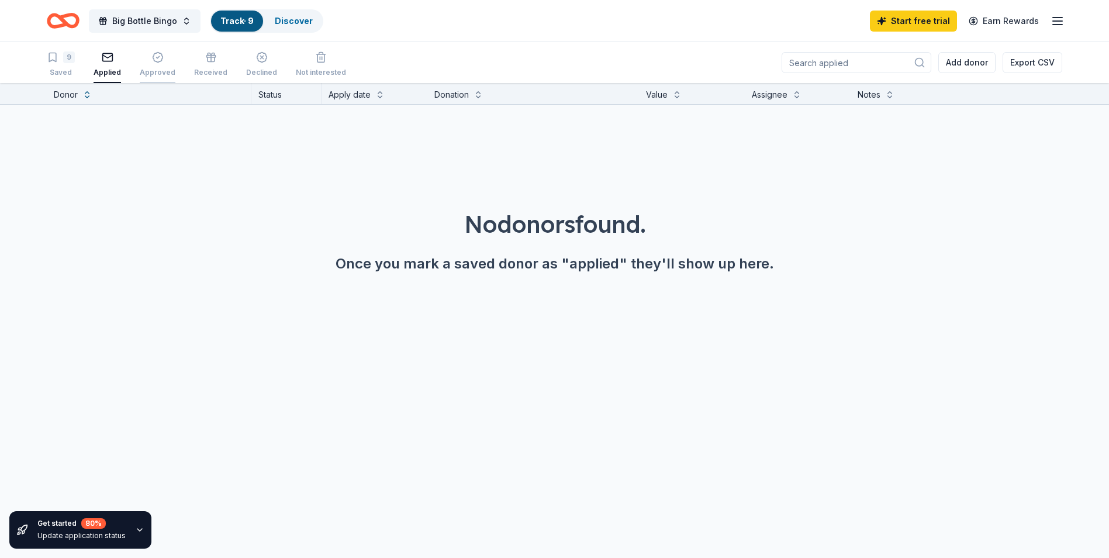
click at [152, 62] on icon "button" at bounding box center [158, 57] width 12 height 12
click at [194, 66] on div "Received" at bounding box center [210, 64] width 33 height 26
click at [260, 54] on icon "button" at bounding box center [262, 57] width 12 height 12
click at [302, 63] on div "button" at bounding box center [321, 57] width 50 height 12
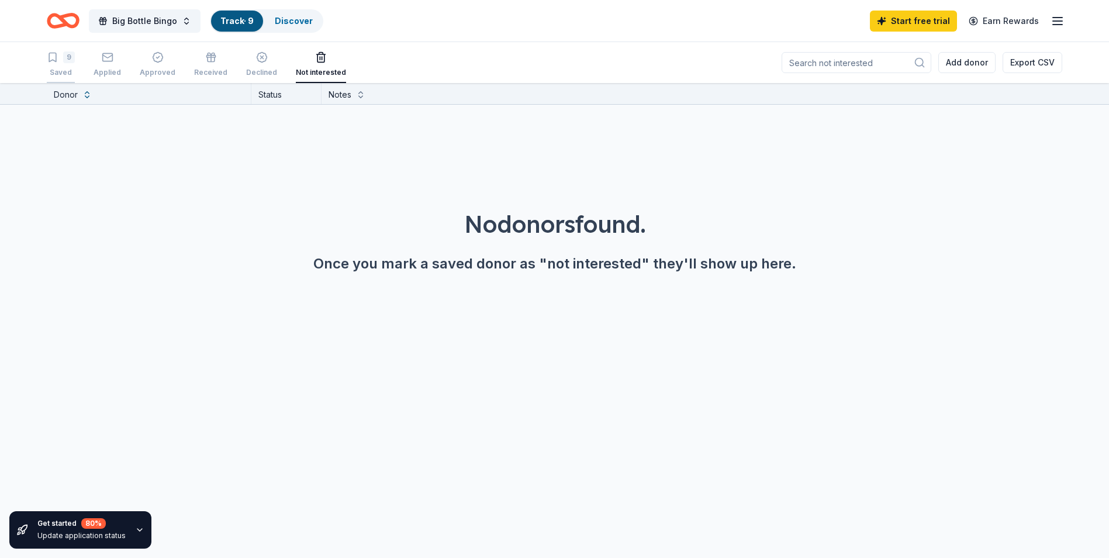
click at [56, 61] on icon "button" at bounding box center [52, 57] width 7 height 9
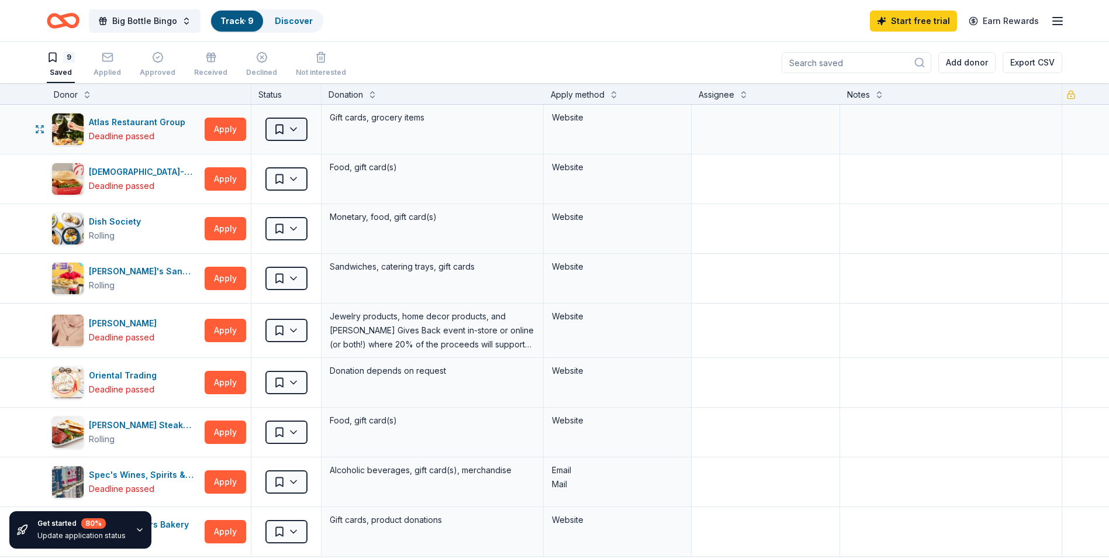
click at [282, 132] on html "10% Big Bottle Bingo Track · 9 Discover Start free trial Earn Rewards 9 Saved A…" at bounding box center [554, 279] width 1109 height 558
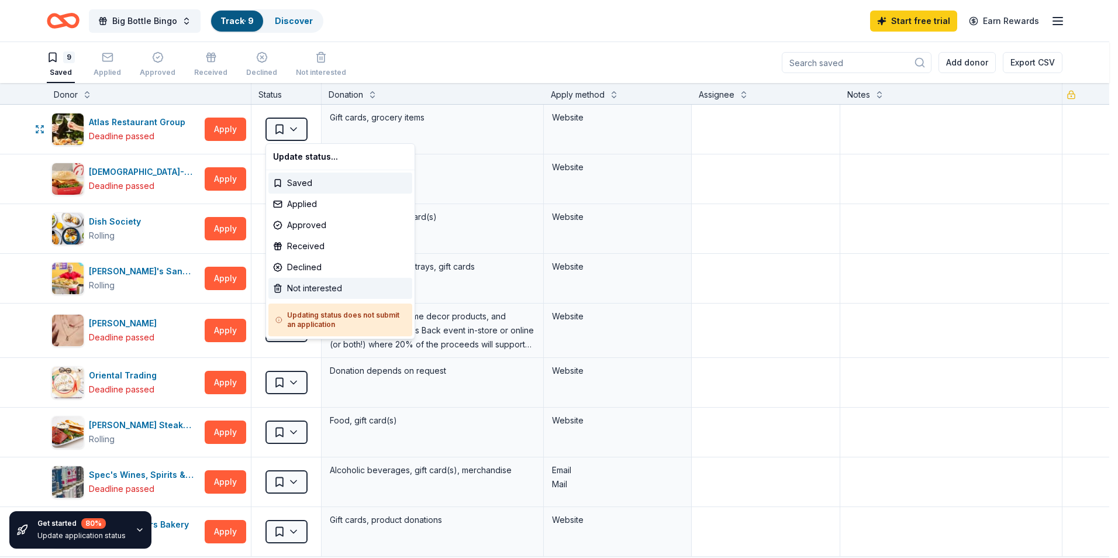
click at [333, 292] on div "Not interested" at bounding box center [340, 288] width 144 height 21
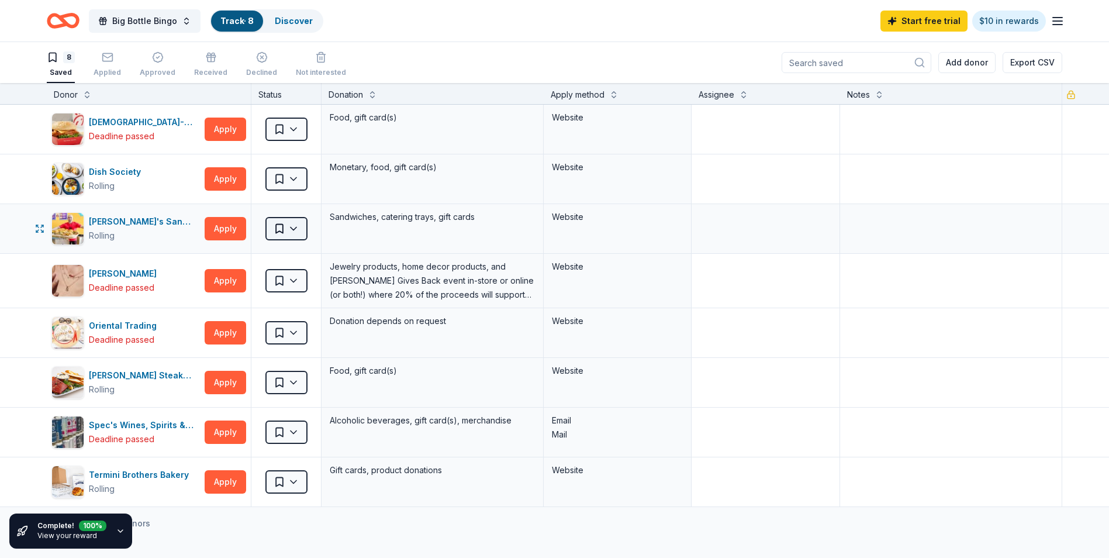
click at [286, 229] on html "10% Big Bottle Bingo Track · 8 Discover Start free trial $10 in rewards 8 Saved…" at bounding box center [554, 279] width 1109 height 558
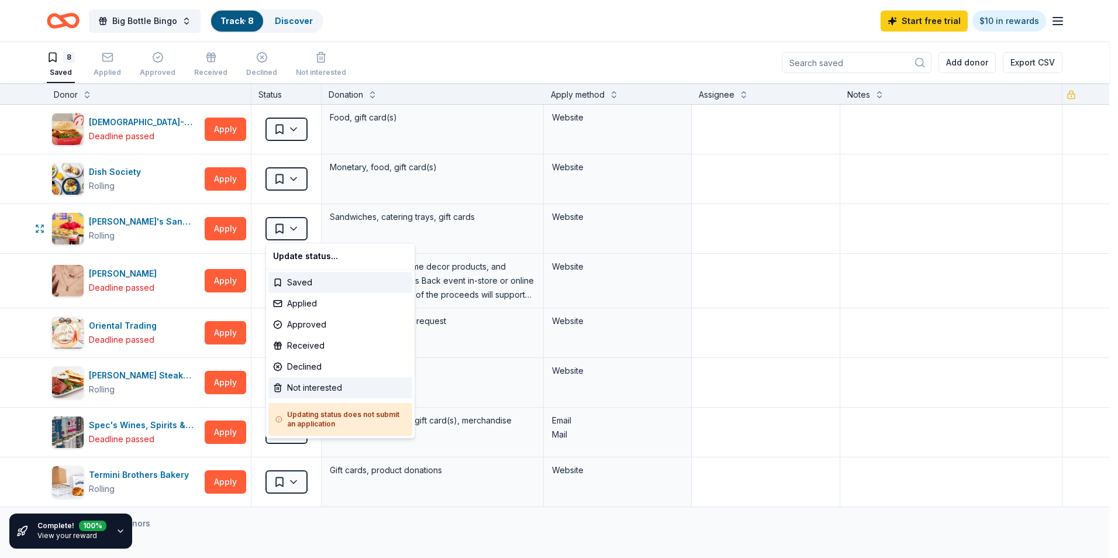
click at [339, 380] on div "Not interested" at bounding box center [340, 387] width 144 height 21
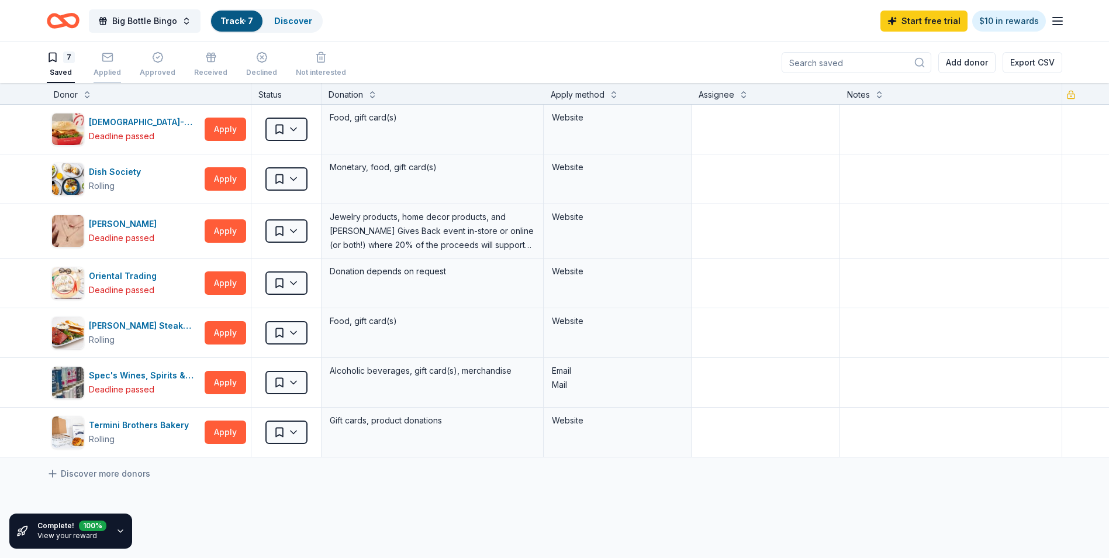
click at [104, 68] on div "Applied" at bounding box center [107, 72] width 27 height 9
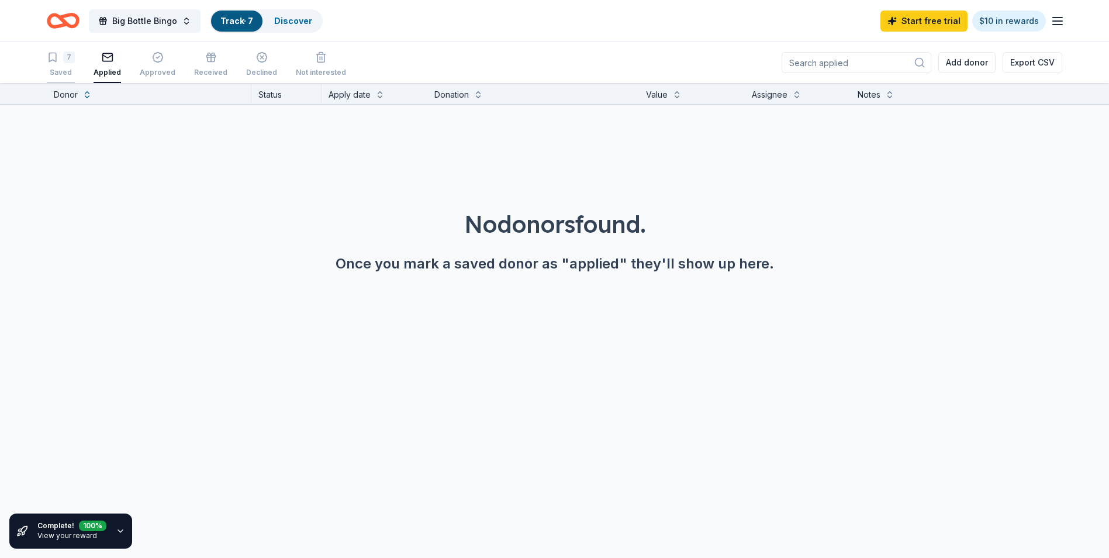
click at [58, 64] on div "7 Saved" at bounding box center [61, 64] width 28 height 26
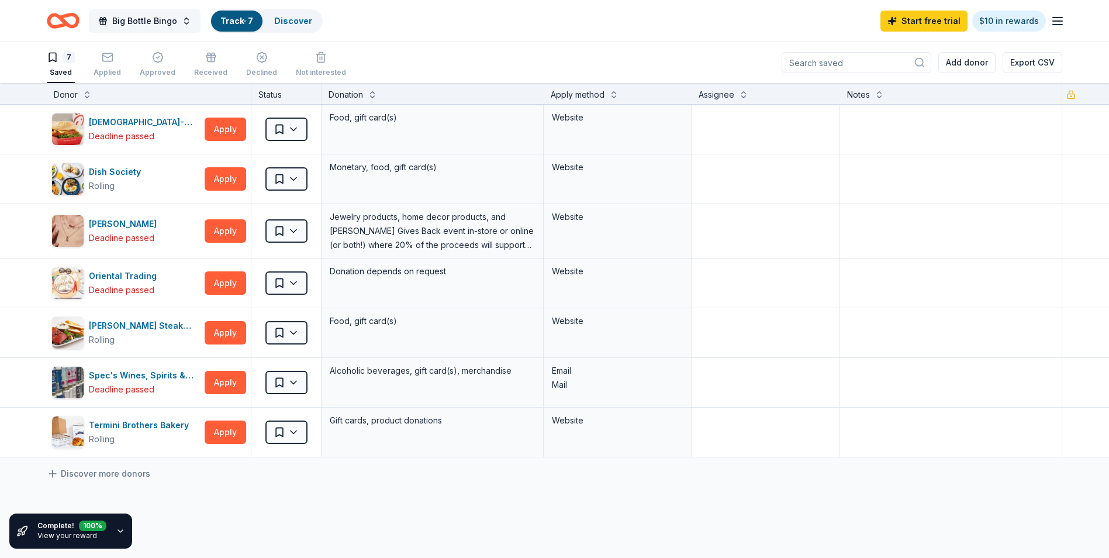
click at [133, 16] on span "Big Bottle Bingo" at bounding box center [144, 21] width 65 height 14
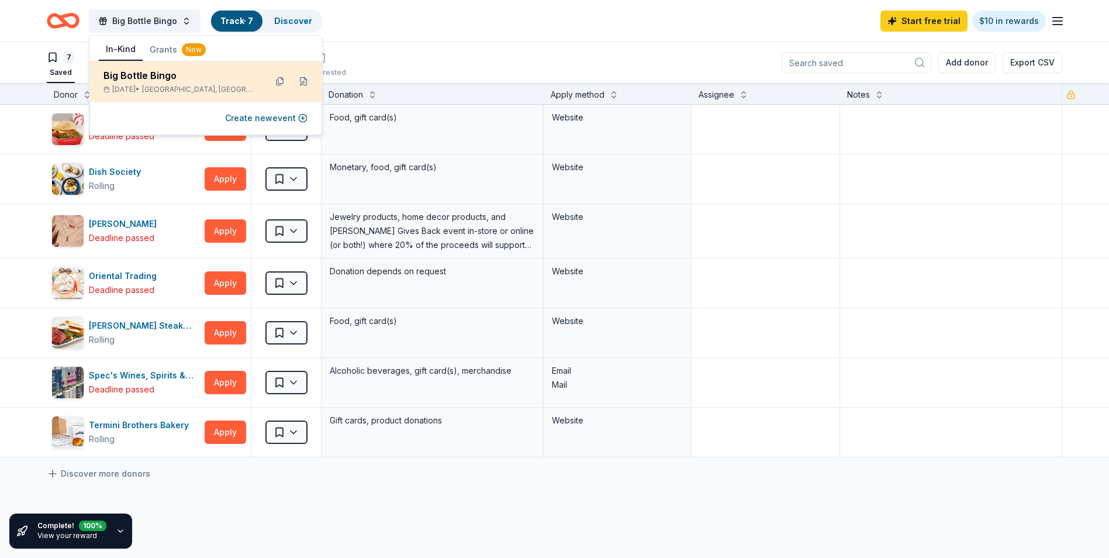
click at [168, 86] on span "Houston, TX" at bounding box center [199, 89] width 115 height 9
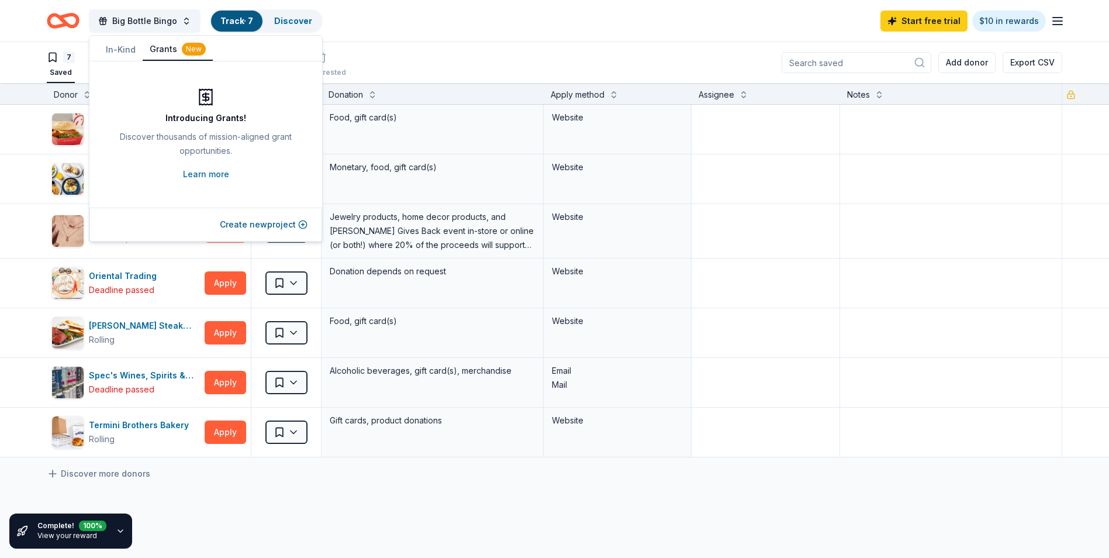
click at [171, 49] on button "Grants New" at bounding box center [178, 50] width 70 height 22
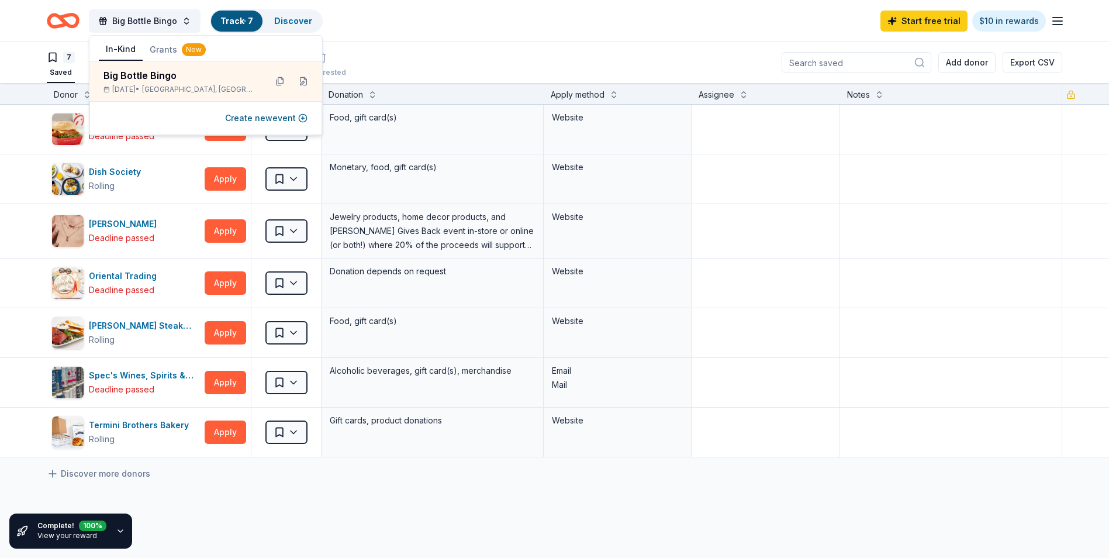
click at [135, 52] on button "In-Kind" at bounding box center [121, 50] width 44 height 22
click at [165, 52] on button "Grants New" at bounding box center [178, 49] width 70 height 21
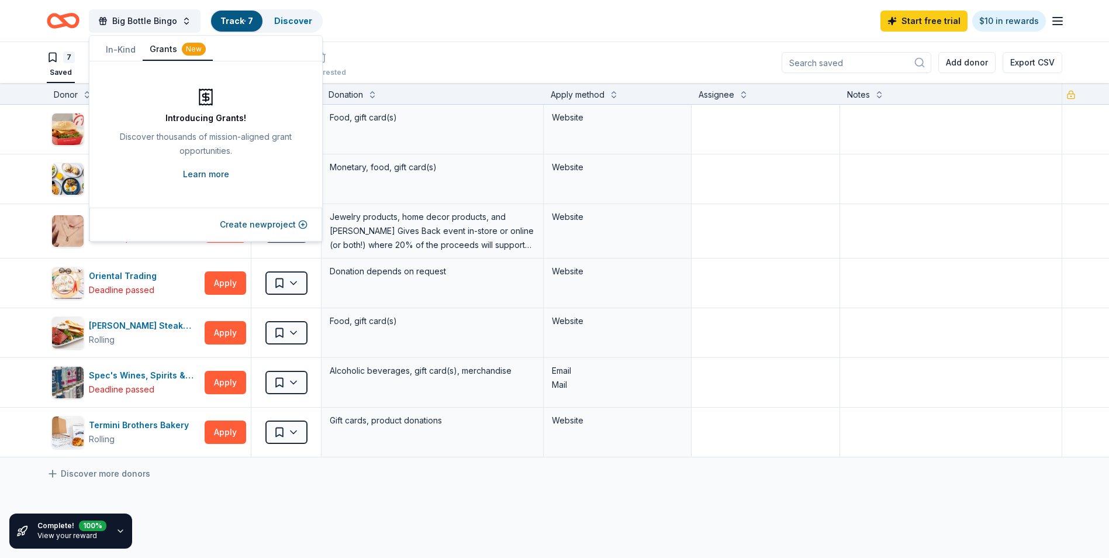
click at [213, 172] on link "Learn more" at bounding box center [206, 174] width 46 height 14
click at [53, 24] on icon "Home" at bounding box center [63, 20] width 33 height 27
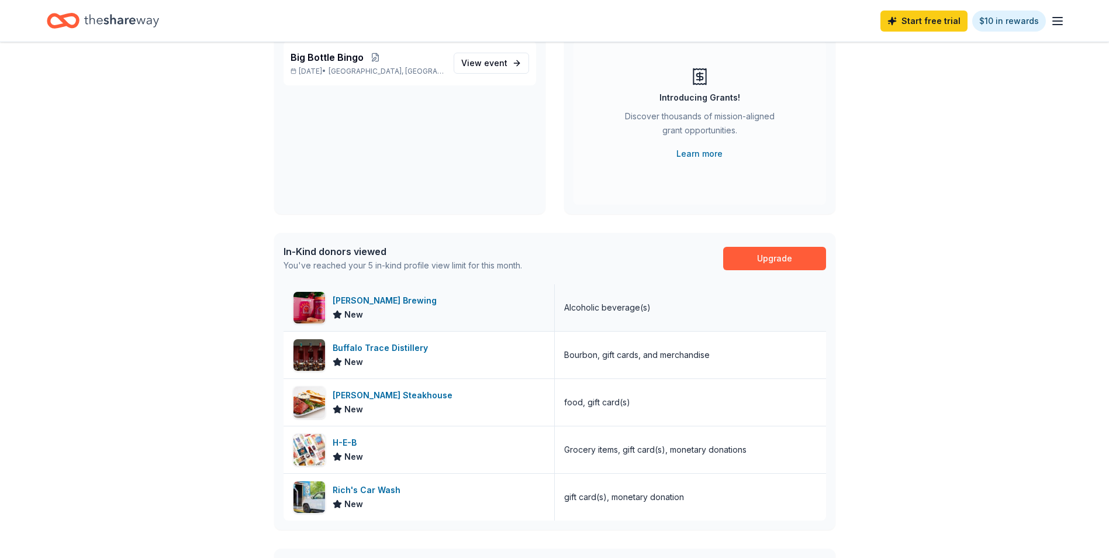
scroll to position [123, 0]
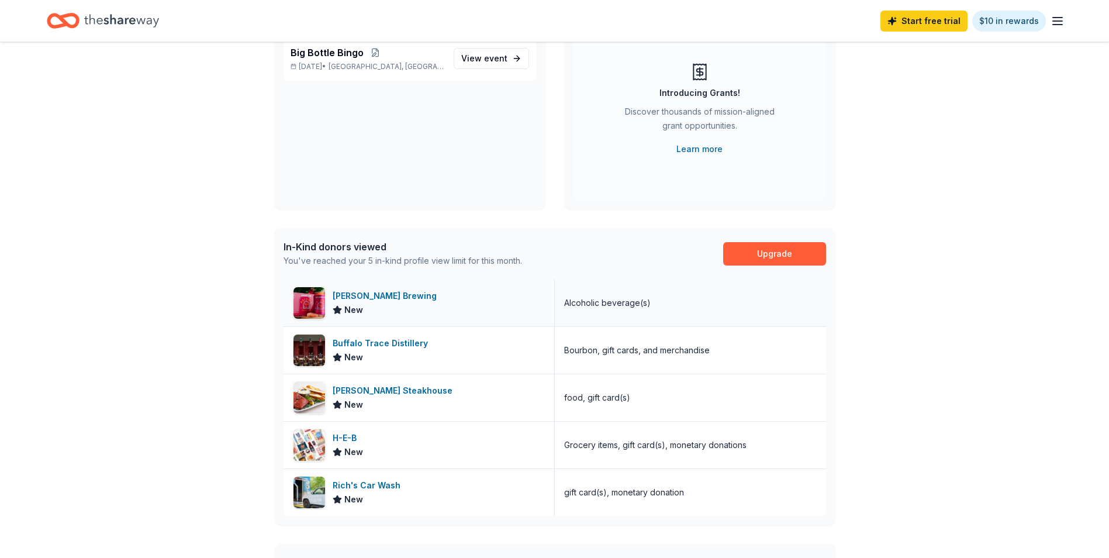
click at [355, 293] on div "Karbach Brewing" at bounding box center [387, 296] width 109 height 14
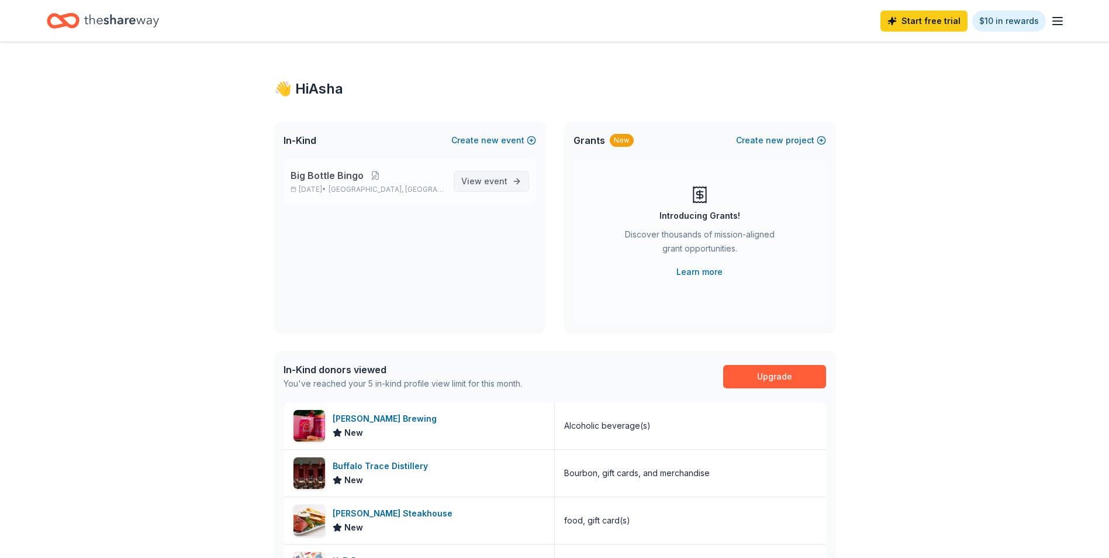
click at [497, 179] on span "event" at bounding box center [495, 181] width 23 height 10
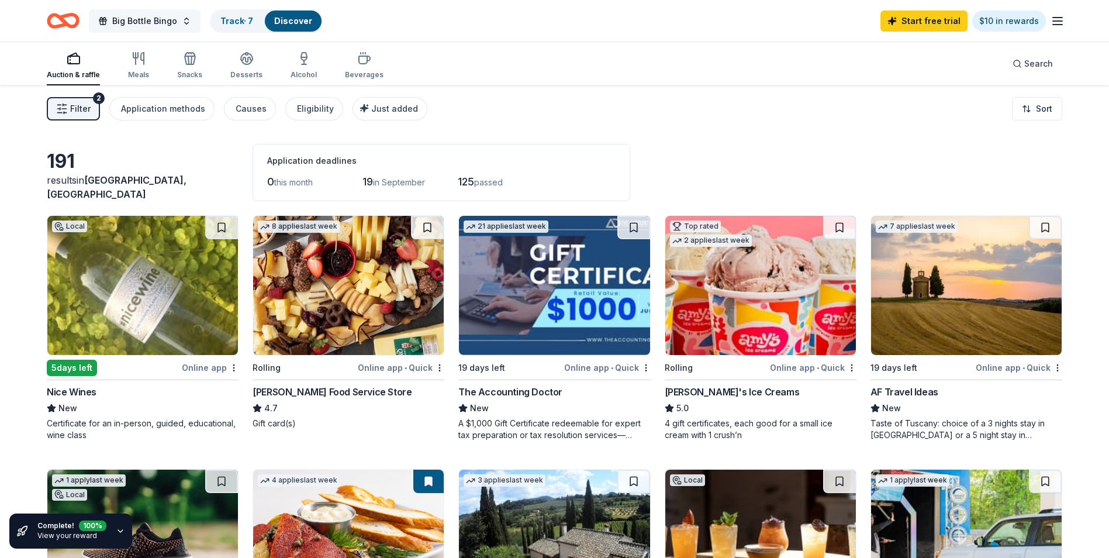
click at [118, 21] on span "Big Bottle Bingo" at bounding box center [144, 21] width 65 height 14
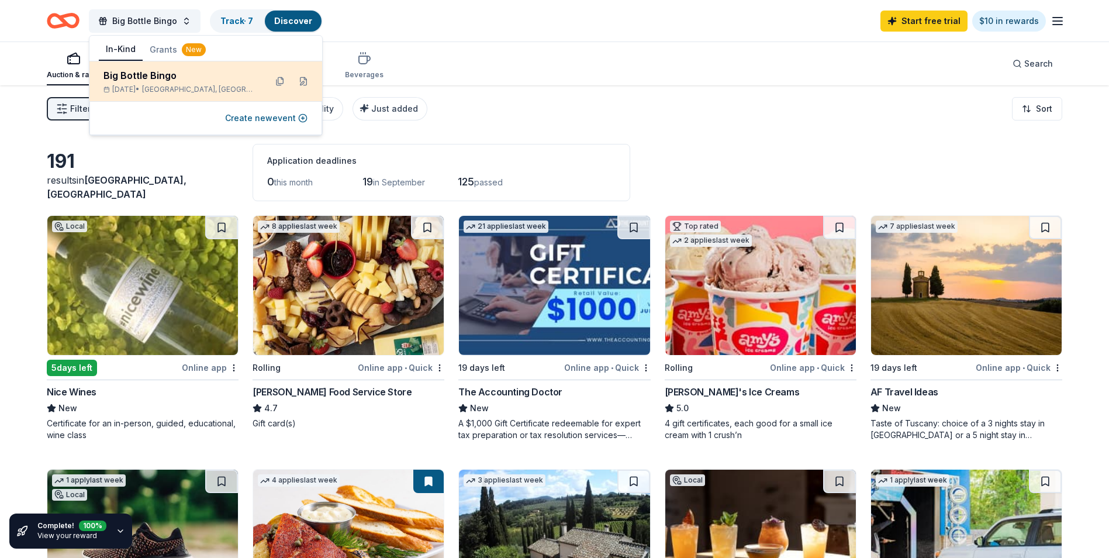
click at [248, 82] on div "Big Bottle Bingo Sep 25, 2025 • Houston, TX" at bounding box center [180, 81] width 153 height 26
click at [302, 86] on button at bounding box center [303, 81] width 19 height 19
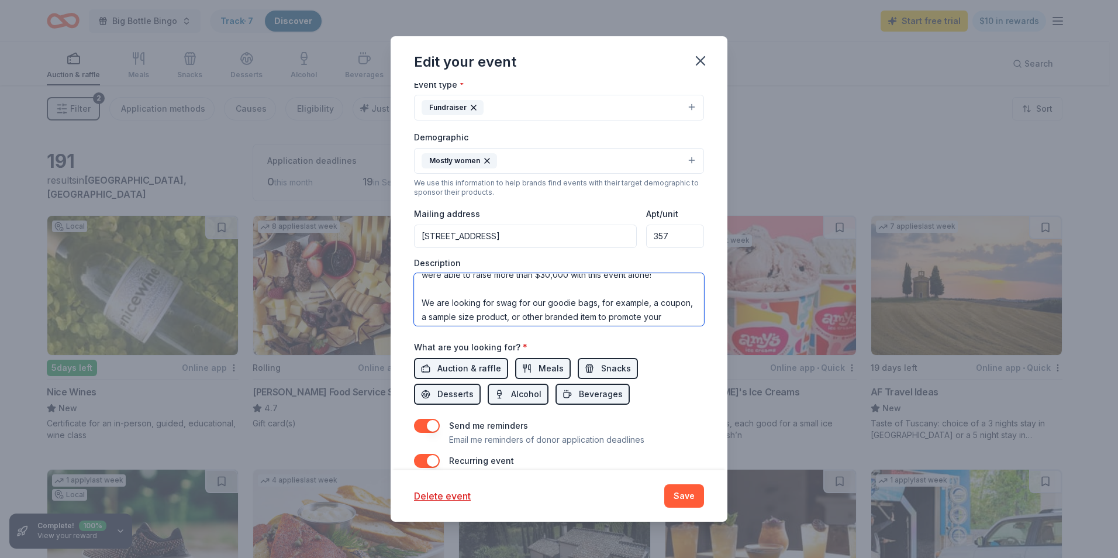
scroll to position [168, 0]
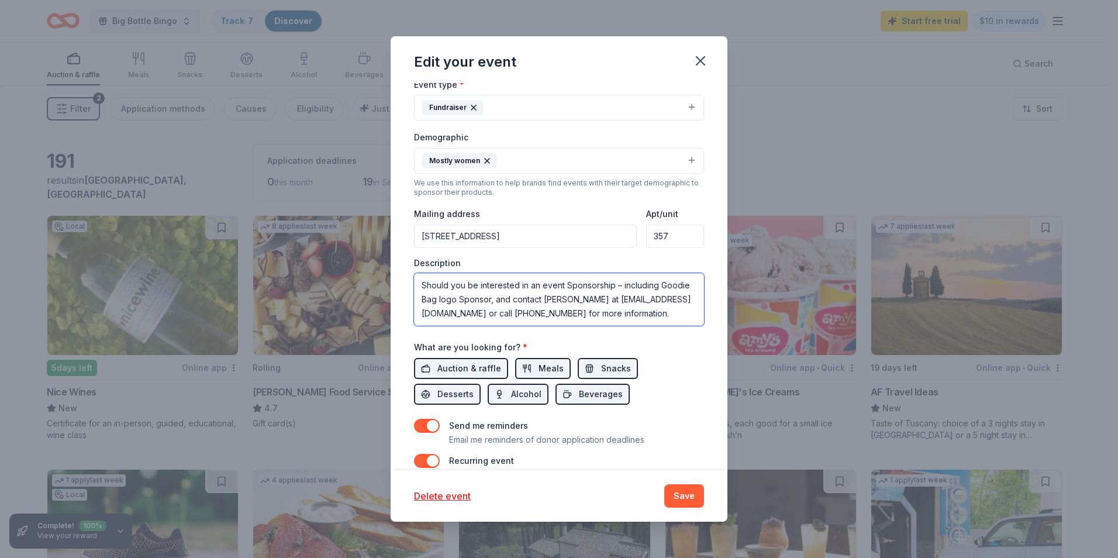
drag, startPoint x: 421, startPoint y: 288, endPoint x: 718, endPoint y: 333, distance: 300.6
click at [718, 333] on div "Update donors you've applied to Let donors know of any updates you've made sinc…" at bounding box center [559, 276] width 337 height 387
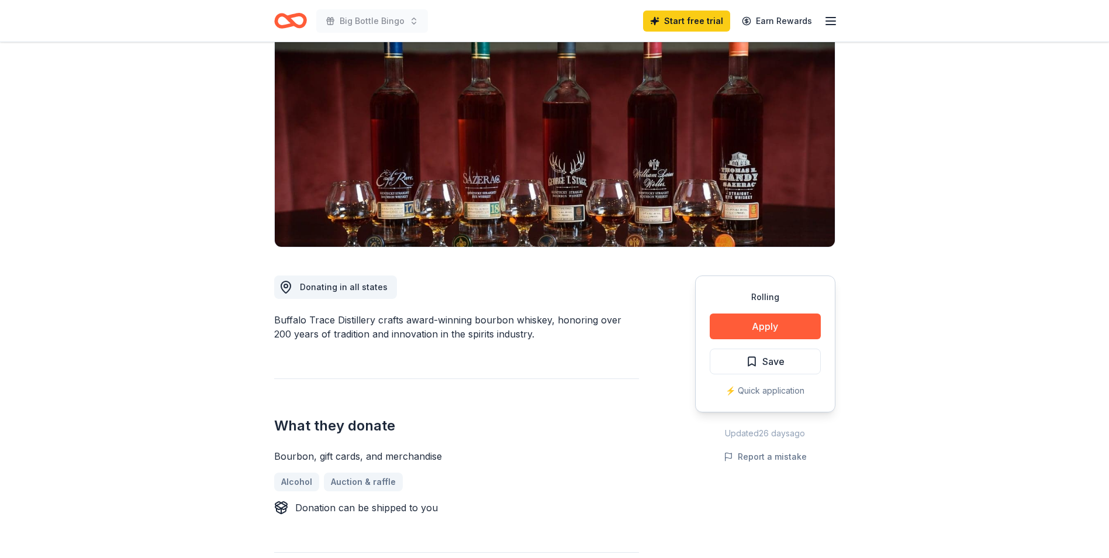
scroll to position [109, 0]
click at [749, 326] on button "Apply" at bounding box center [765, 326] width 111 height 26
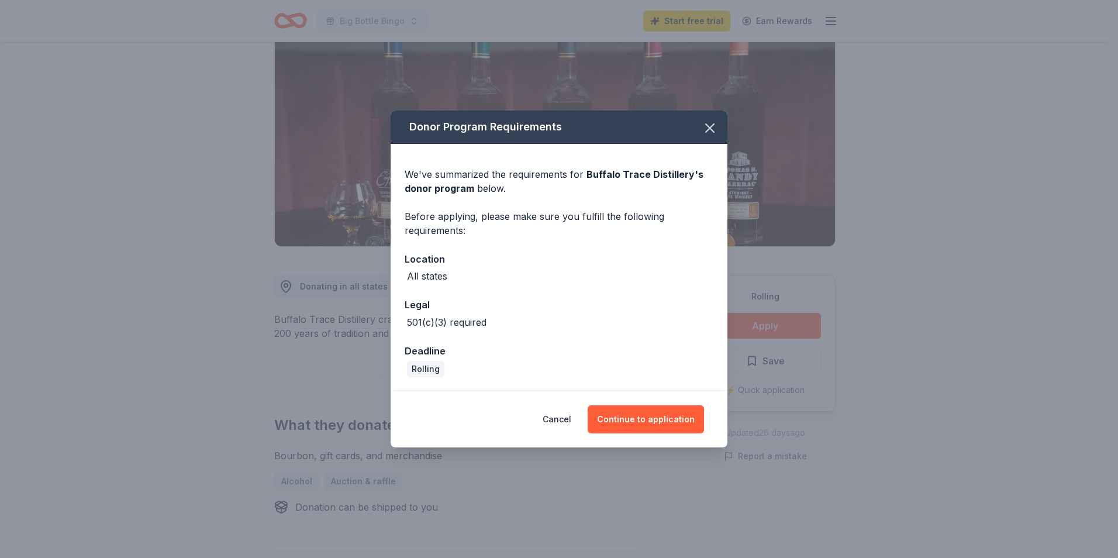
click at [187, 147] on div "Donor Program Requirements We've summarized the requirements for Buffalo Trace …" at bounding box center [559, 279] width 1118 height 558
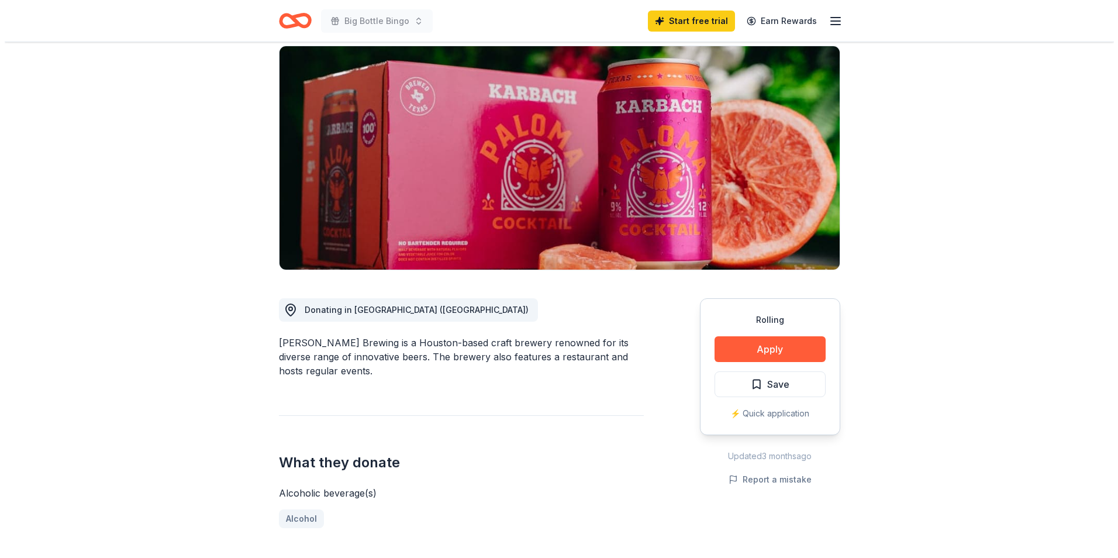
scroll to position [84, 0]
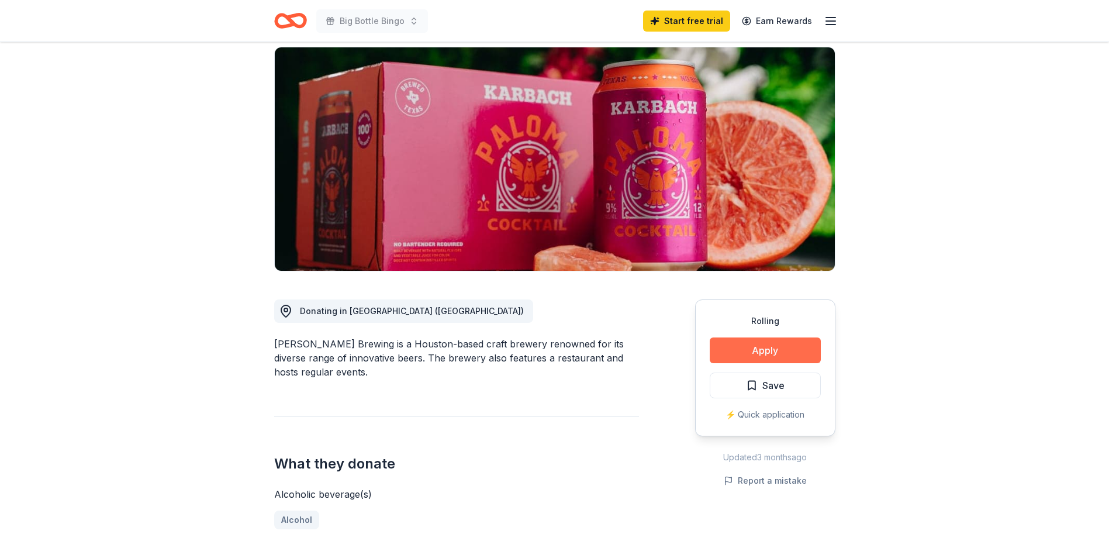
click at [719, 349] on button "Apply" at bounding box center [765, 350] width 111 height 26
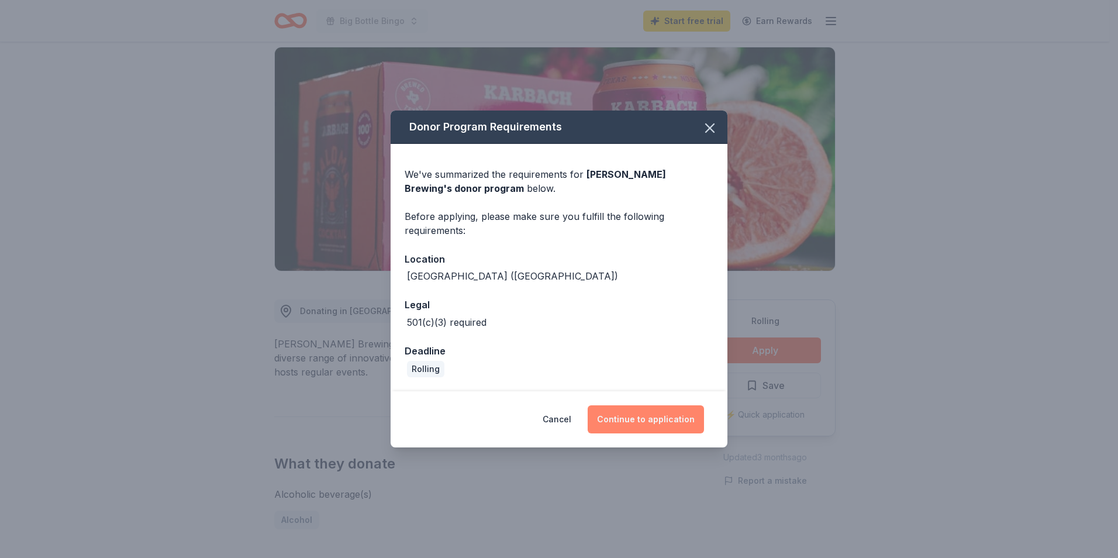
click at [634, 421] on button "Continue to application" at bounding box center [646, 419] width 116 height 28
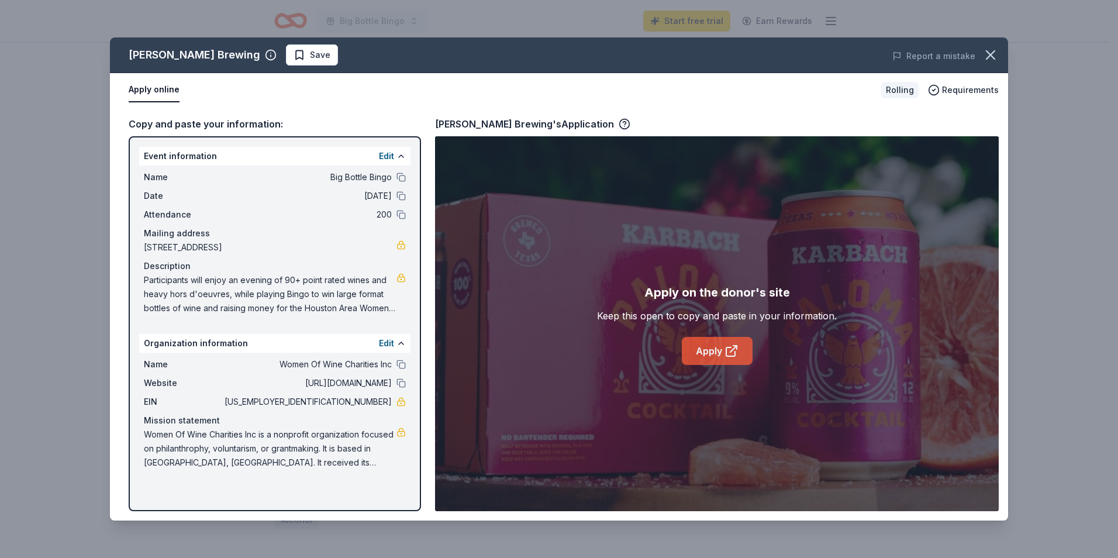
click at [719, 357] on link "Apply" at bounding box center [717, 351] width 71 height 28
click at [361, 277] on span "Participants will enjoy an evening of 90+ point rated wines and heavy hors d'oe…" at bounding box center [270, 294] width 253 height 42
click at [387, 160] on button "Edit" at bounding box center [386, 156] width 15 height 14
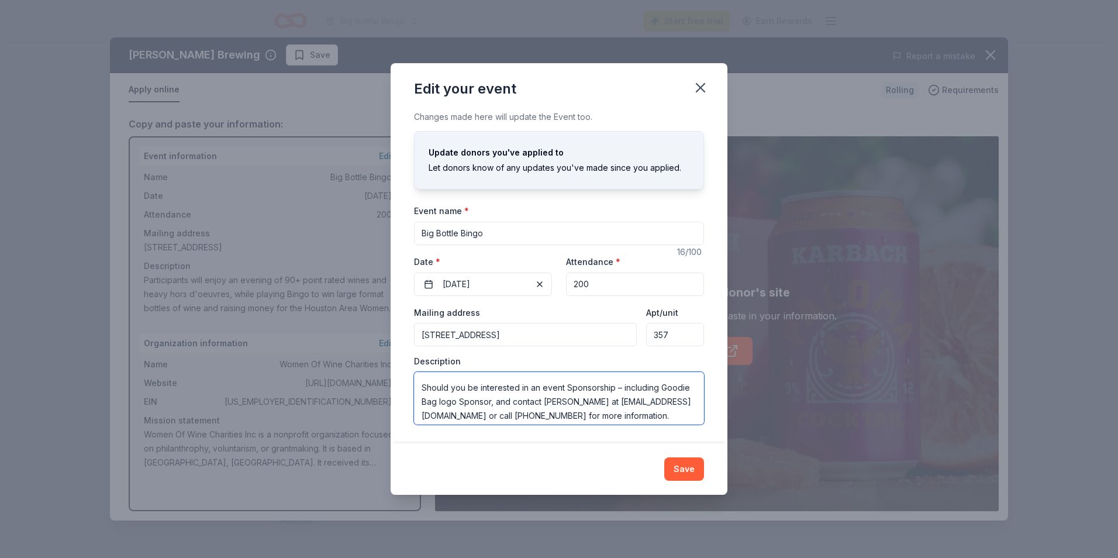
scroll to position [168, 0]
drag, startPoint x: 423, startPoint y: 385, endPoint x: 695, endPoint y: 423, distance: 274.5
click at [695, 423] on textarea "Participants will enjoy an evening of 90+ point rated wines and heavy hors d'oe…" at bounding box center [559, 398] width 290 height 53
click at [699, 81] on icon "button" at bounding box center [700, 88] width 16 height 16
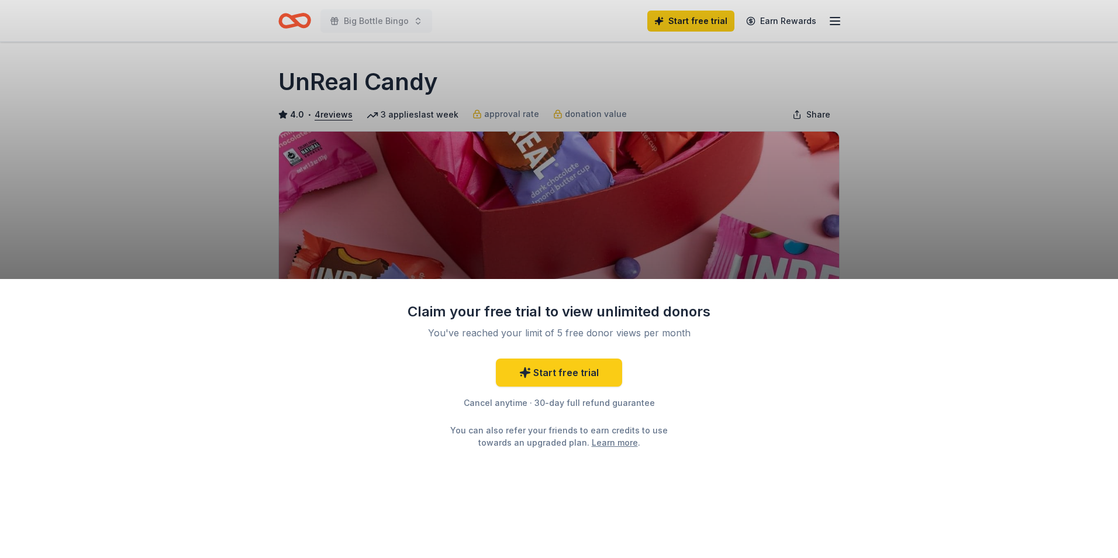
click at [776, 433] on div "Claim your free trial to view unlimited donors You've reached your limit of 5 f…" at bounding box center [559, 418] width 1118 height 279
click at [646, 208] on div "Claim your free trial to view unlimited donors You've reached your limit of 5 f…" at bounding box center [559, 279] width 1118 height 558
click at [573, 201] on div "Claim your free trial to view unlimited donors You've reached your limit of 5 f…" at bounding box center [559, 279] width 1118 height 558
click at [383, 25] on div "Claim your free trial to view unlimited donors You've reached your limit of 5 f…" at bounding box center [559, 279] width 1118 height 558
click at [589, 241] on div "Claim your free trial to view unlimited donors You've reached your limit of 5 f…" at bounding box center [559, 279] width 1118 height 558
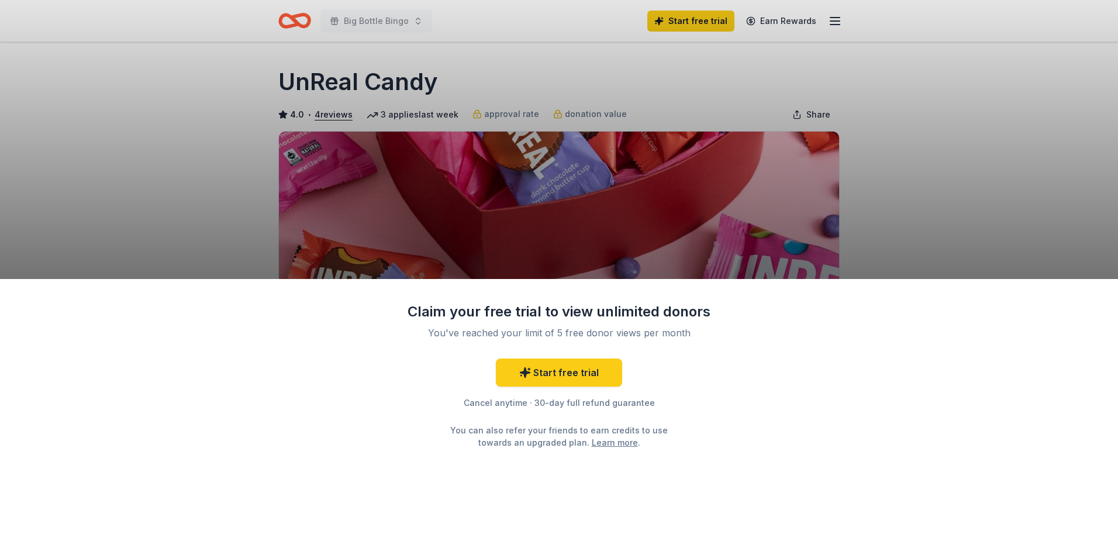
click at [753, 435] on div "Claim your free trial to view unlimited donors You've reached your limit of 5 f…" at bounding box center [559, 418] width 1118 height 279
click at [201, 56] on div "Claim your free trial to view unlimited donors You've reached your limit of 5 f…" at bounding box center [559, 279] width 1118 height 558
click at [613, 125] on div "Claim your free trial to view unlimited donors You've reached your limit of 5 f…" at bounding box center [559, 279] width 1118 height 558
click at [376, 25] on div "Claim your free trial to view unlimited donors You've reached your limit of 5 f…" at bounding box center [559, 279] width 1118 height 558
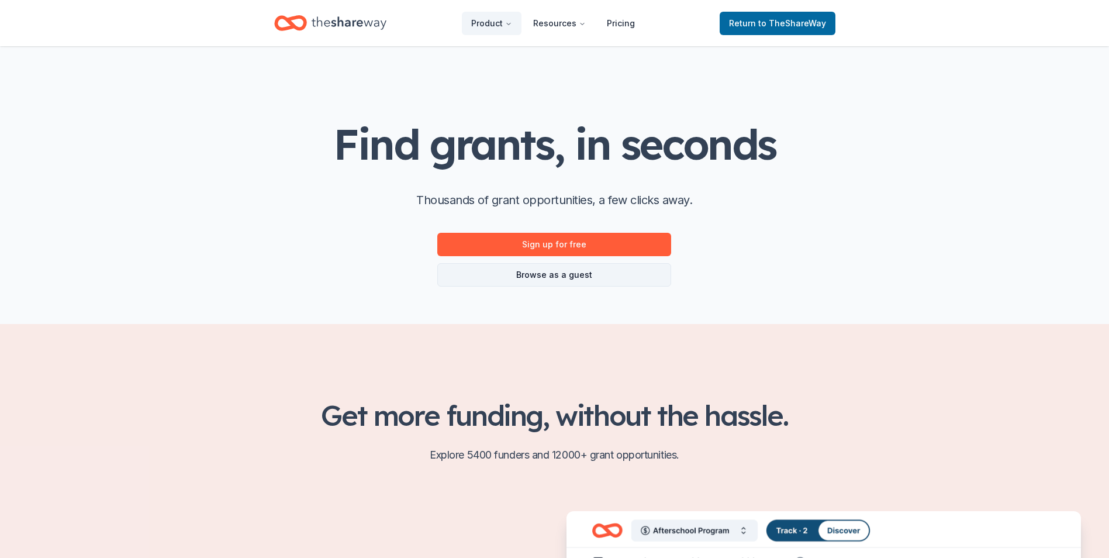
click at [561, 280] on link "Browse as a guest" at bounding box center [554, 274] width 234 height 23
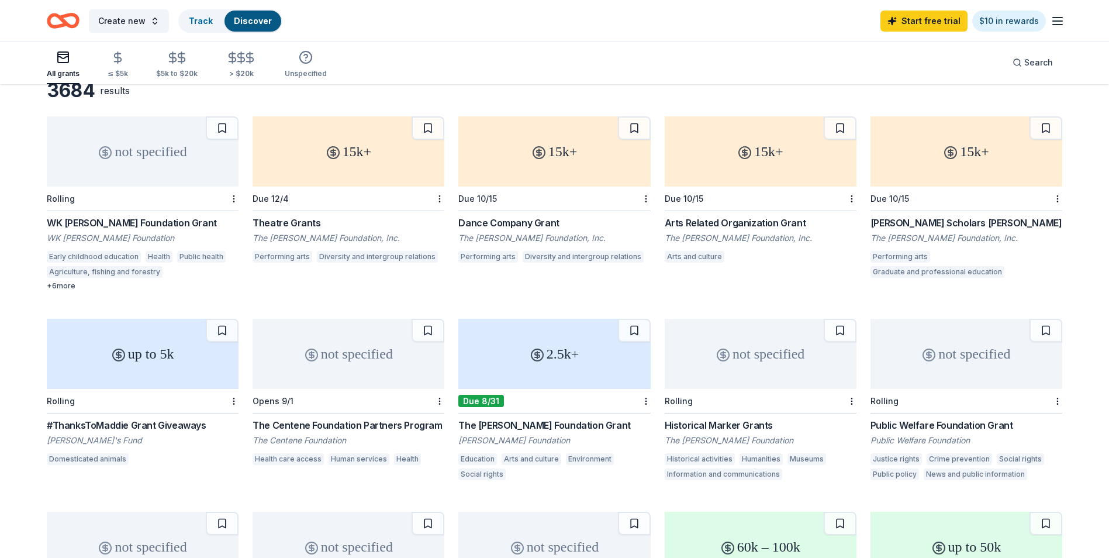
scroll to position [63, 0]
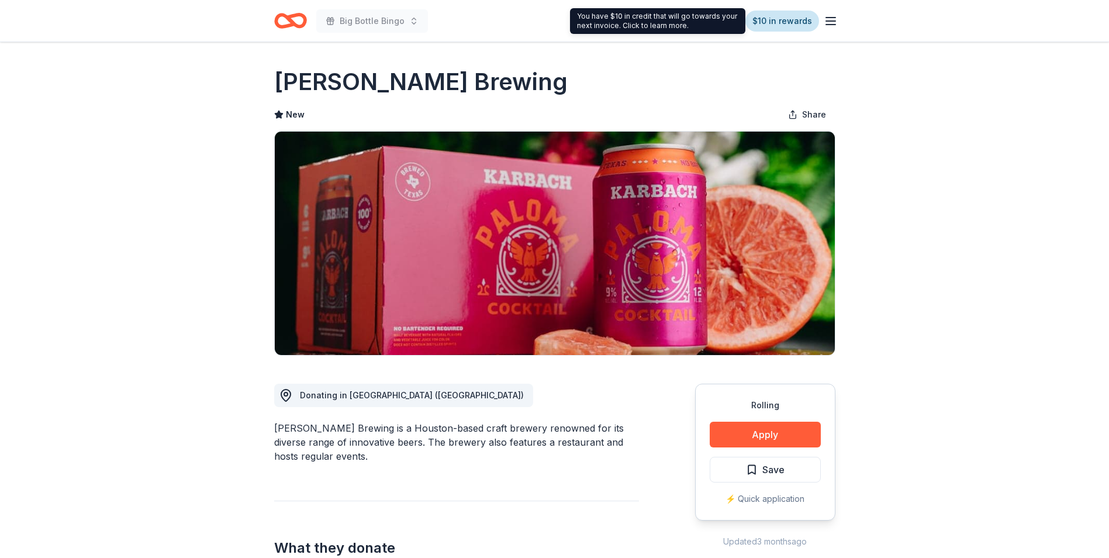
click at [790, 25] on link "$10 in rewards" at bounding box center [783, 21] width 74 height 21
